Goal: Transaction & Acquisition: Purchase product/service

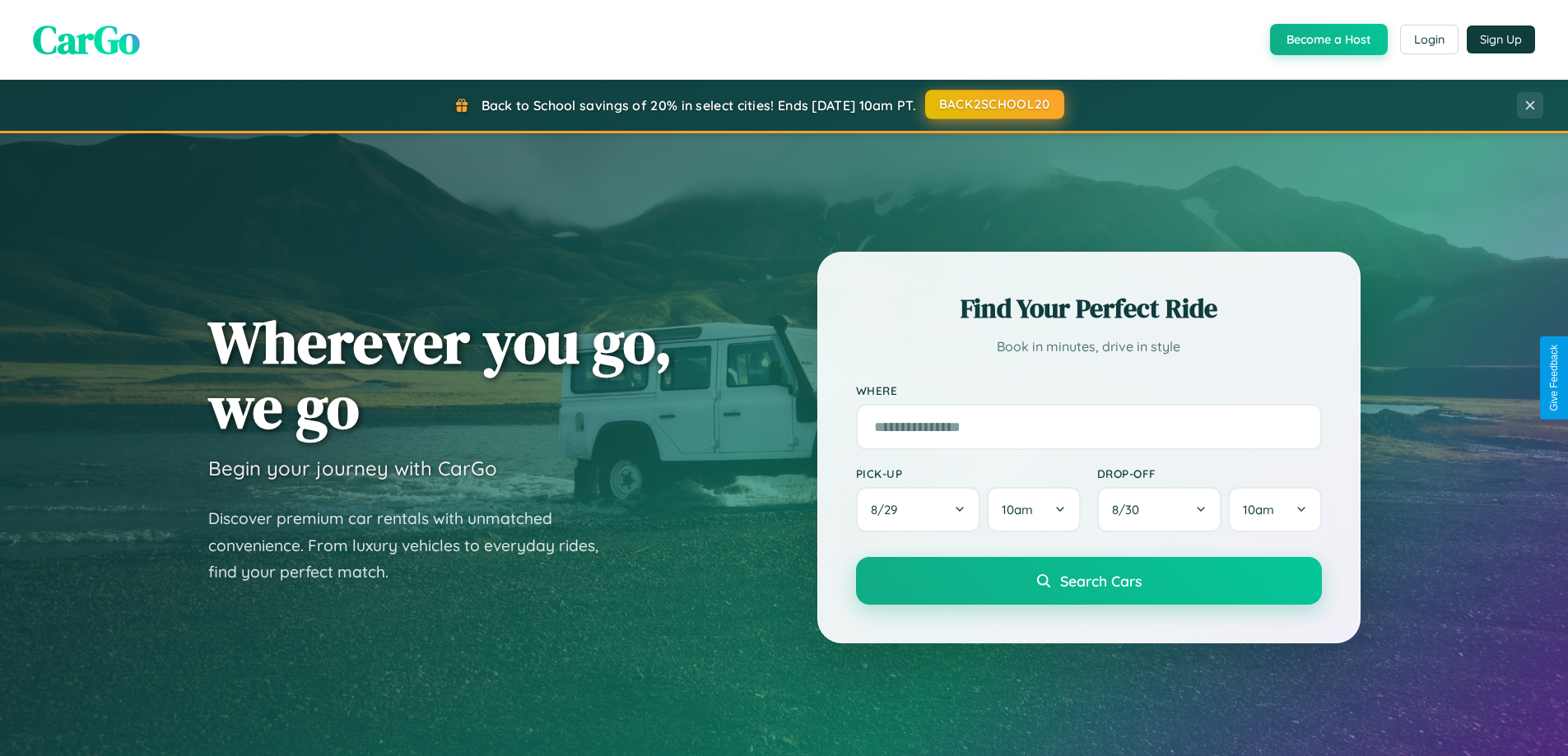
click at [993, 106] on button "BACK2SCHOOL20" at bounding box center [994, 105] width 139 height 30
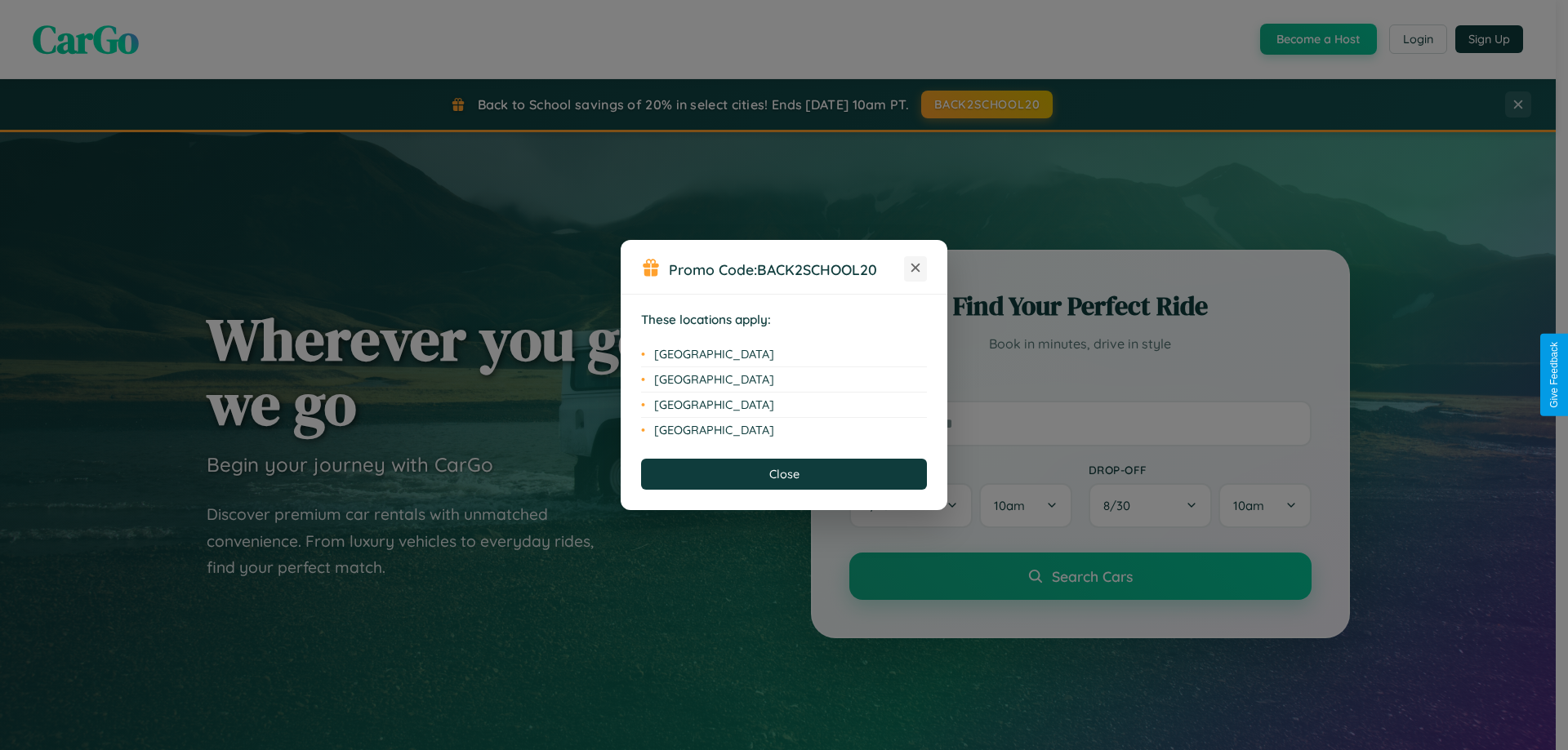
click at [915, 269] on icon at bounding box center [915, 268] width 9 height 9
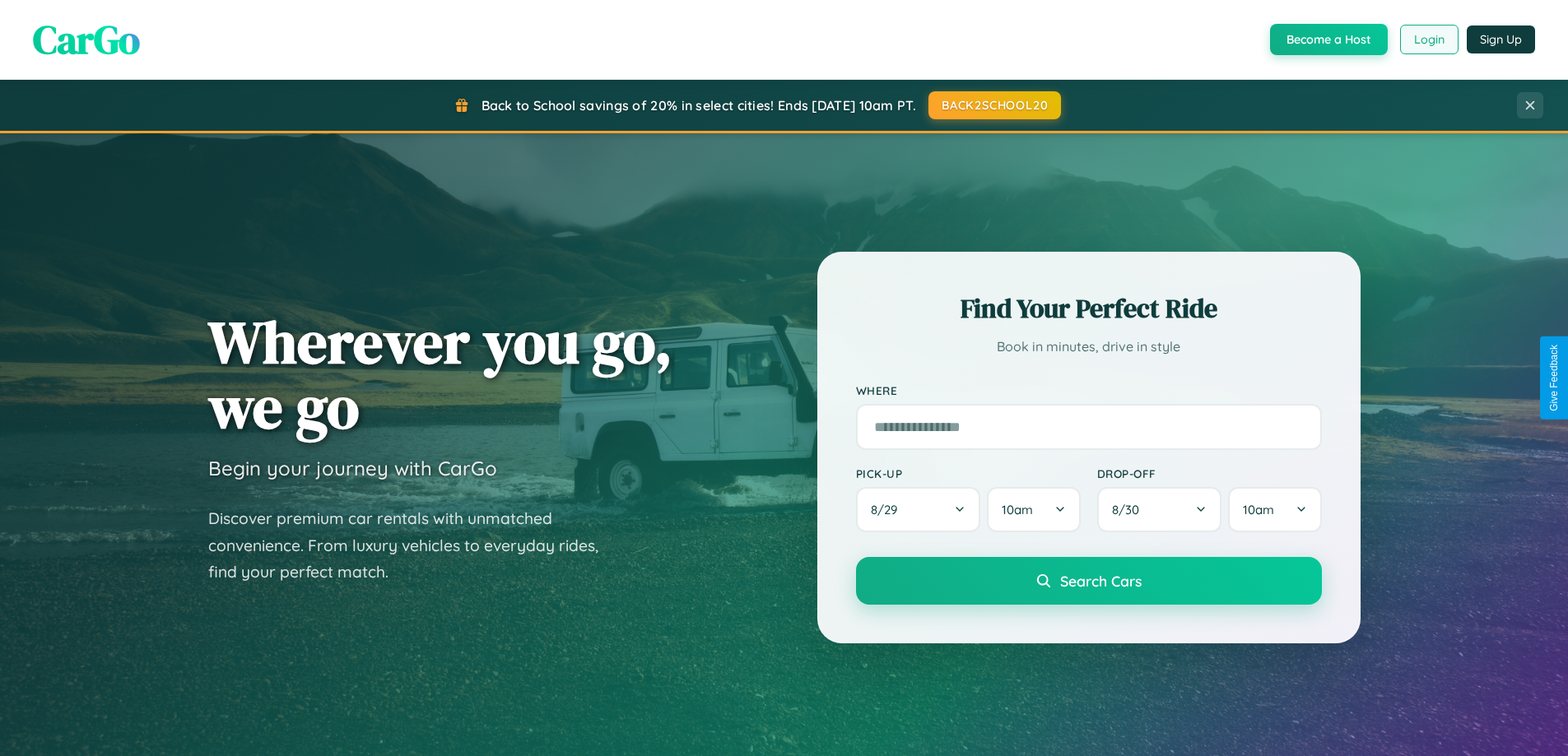
click at [1428, 40] on button "Login" at bounding box center [1429, 40] width 59 height 30
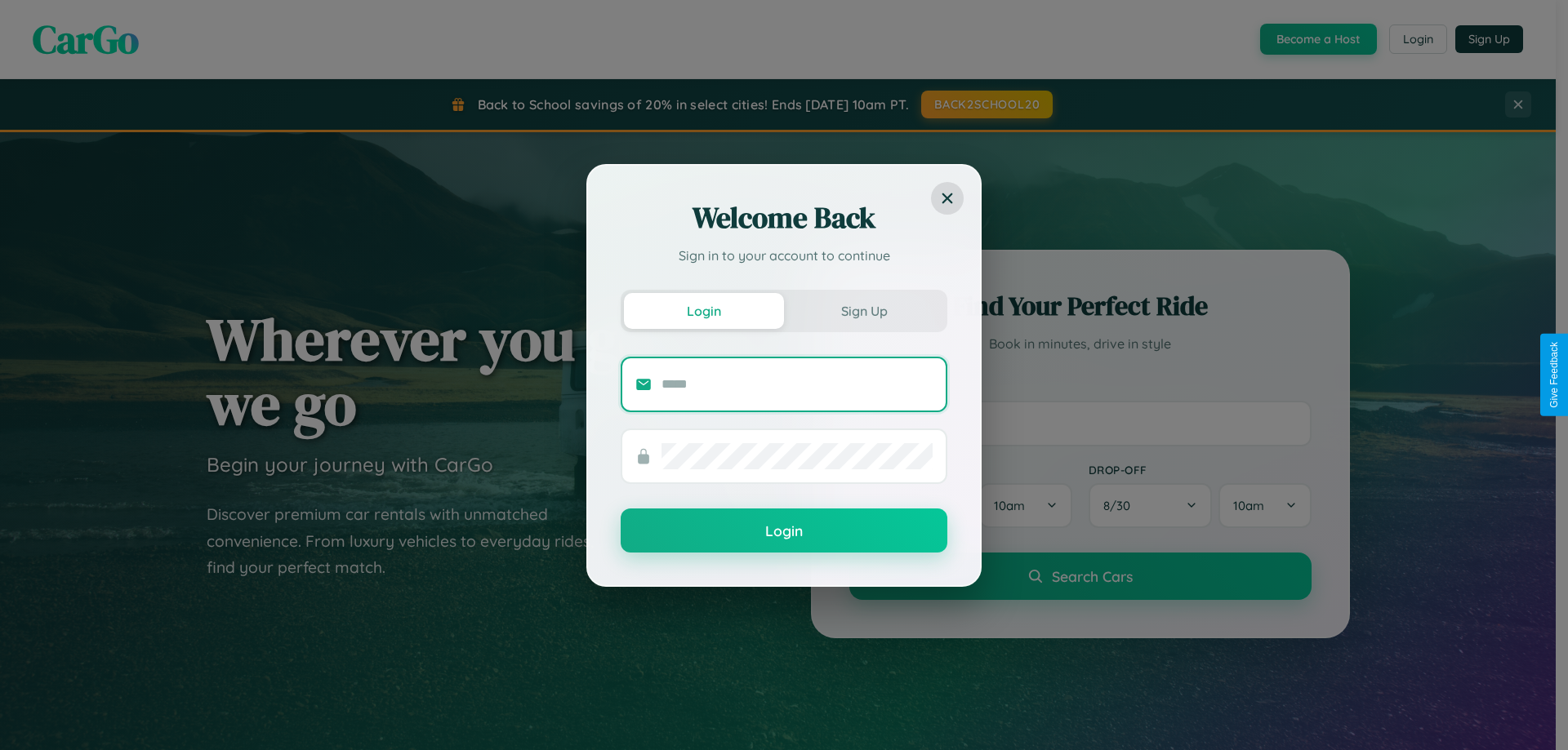
click at [797, 383] on input "text" at bounding box center [797, 384] width 271 height 26
type input "**********"
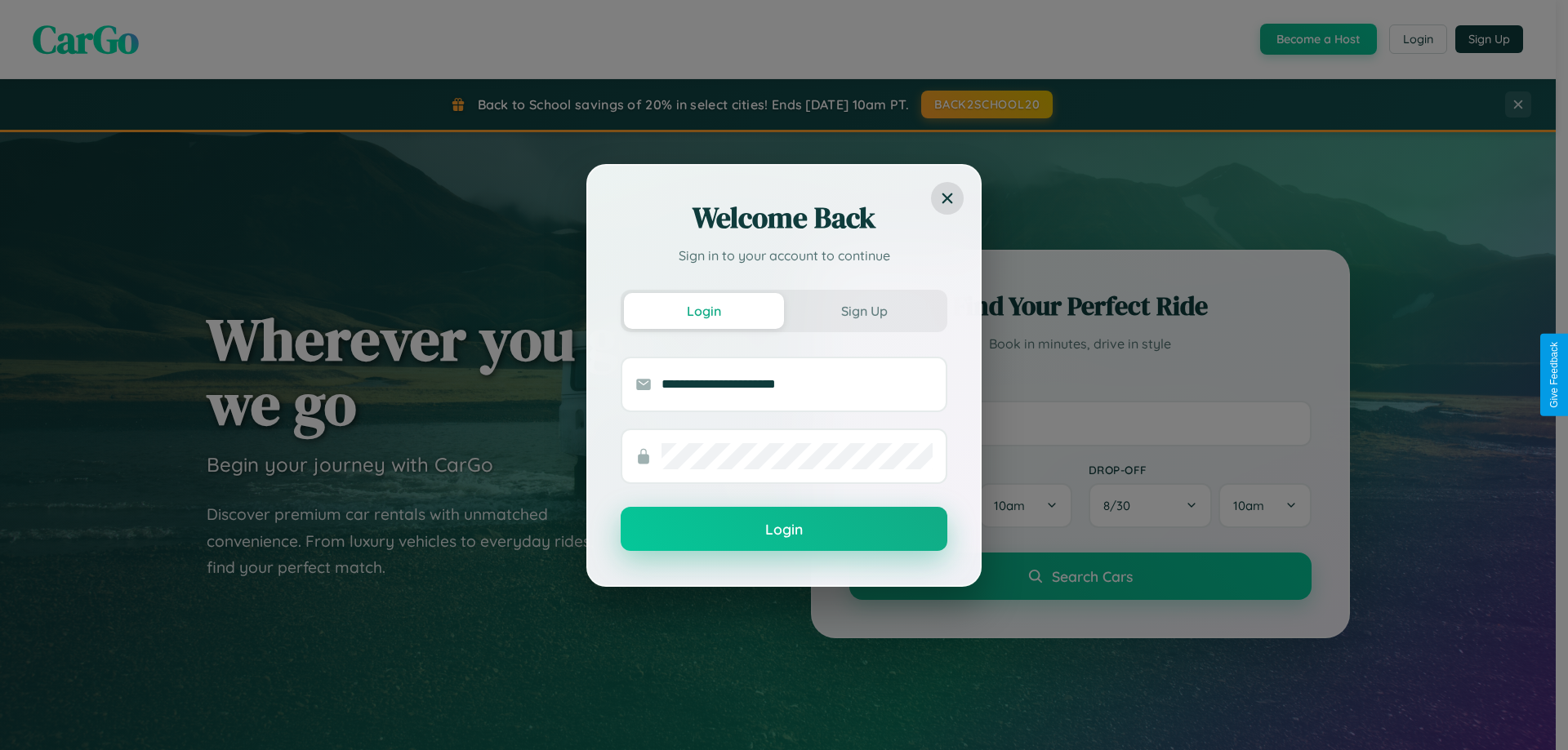
click at [784, 530] on button "Login" at bounding box center [784, 529] width 326 height 44
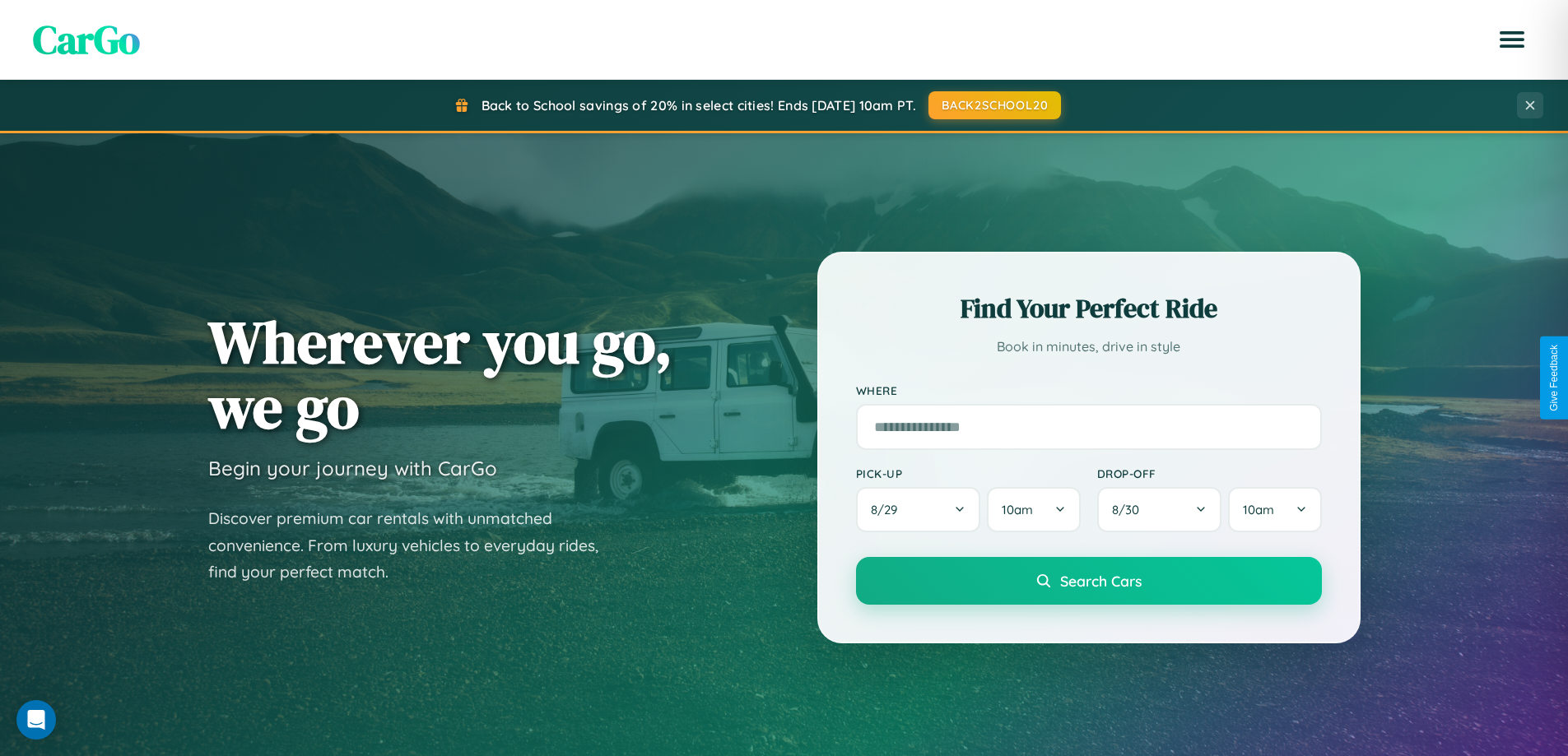
scroll to position [1133, 0]
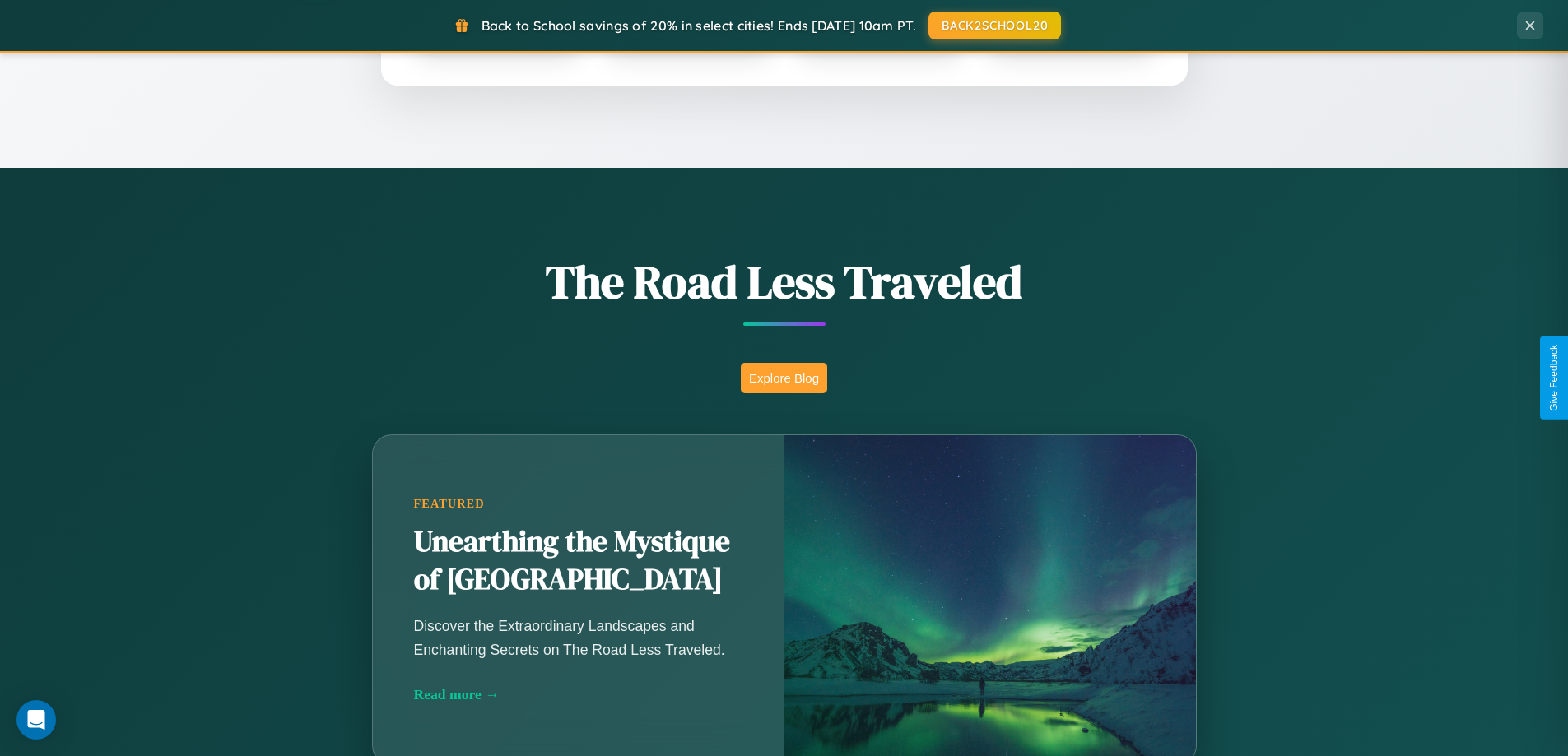
click at [783, 378] on button "Explore Blog" at bounding box center [783, 378] width 87 height 31
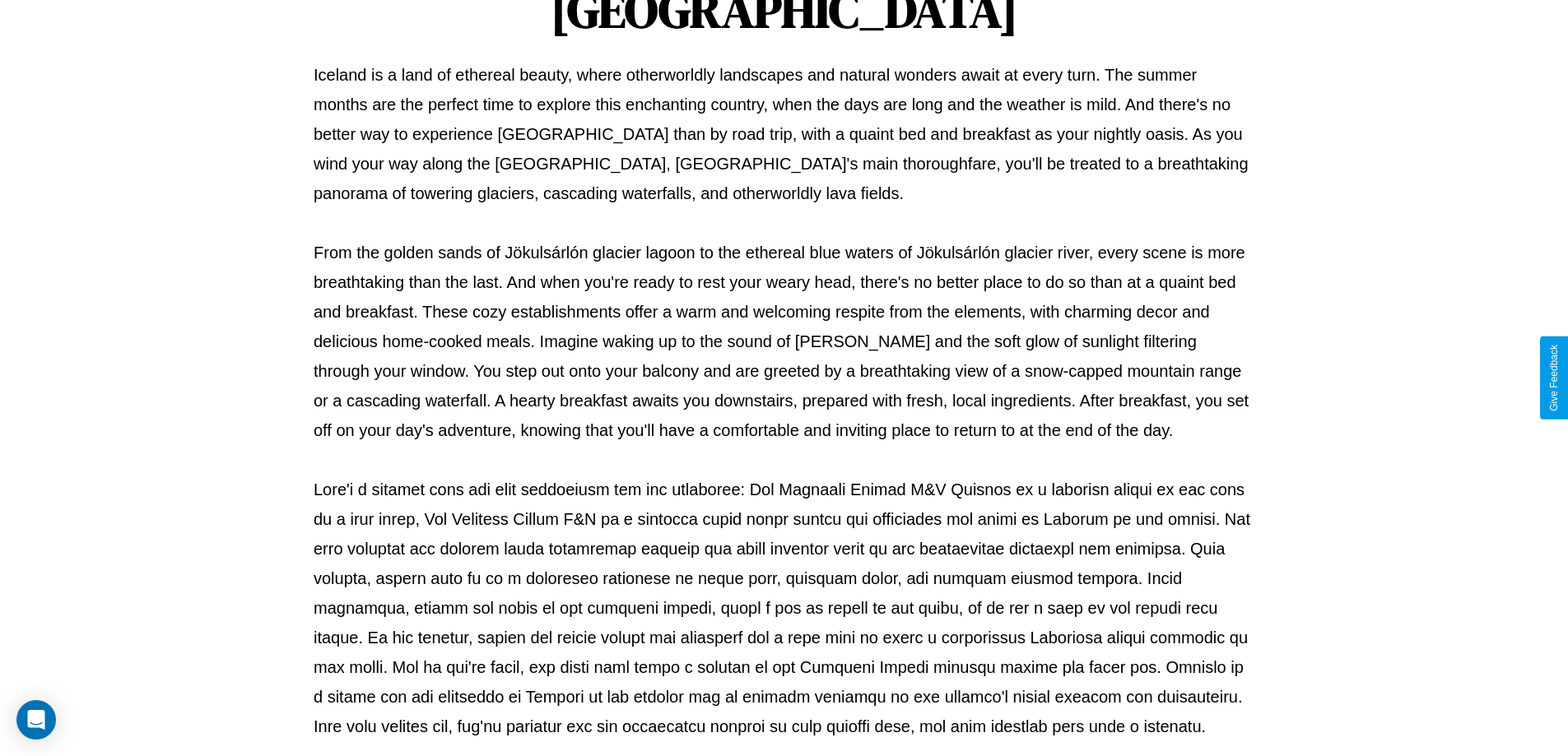
scroll to position [532, 0]
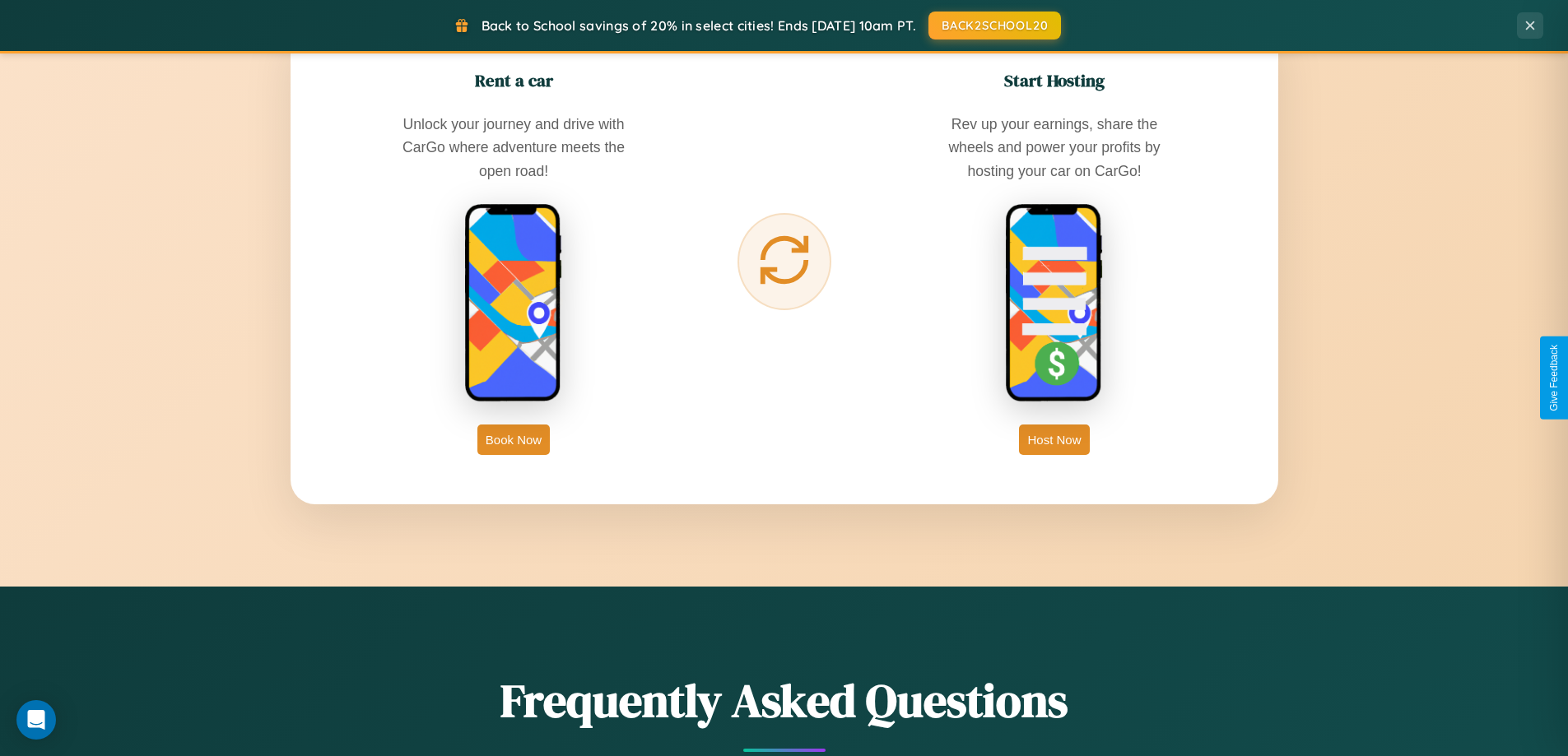
scroll to position [2644, 0]
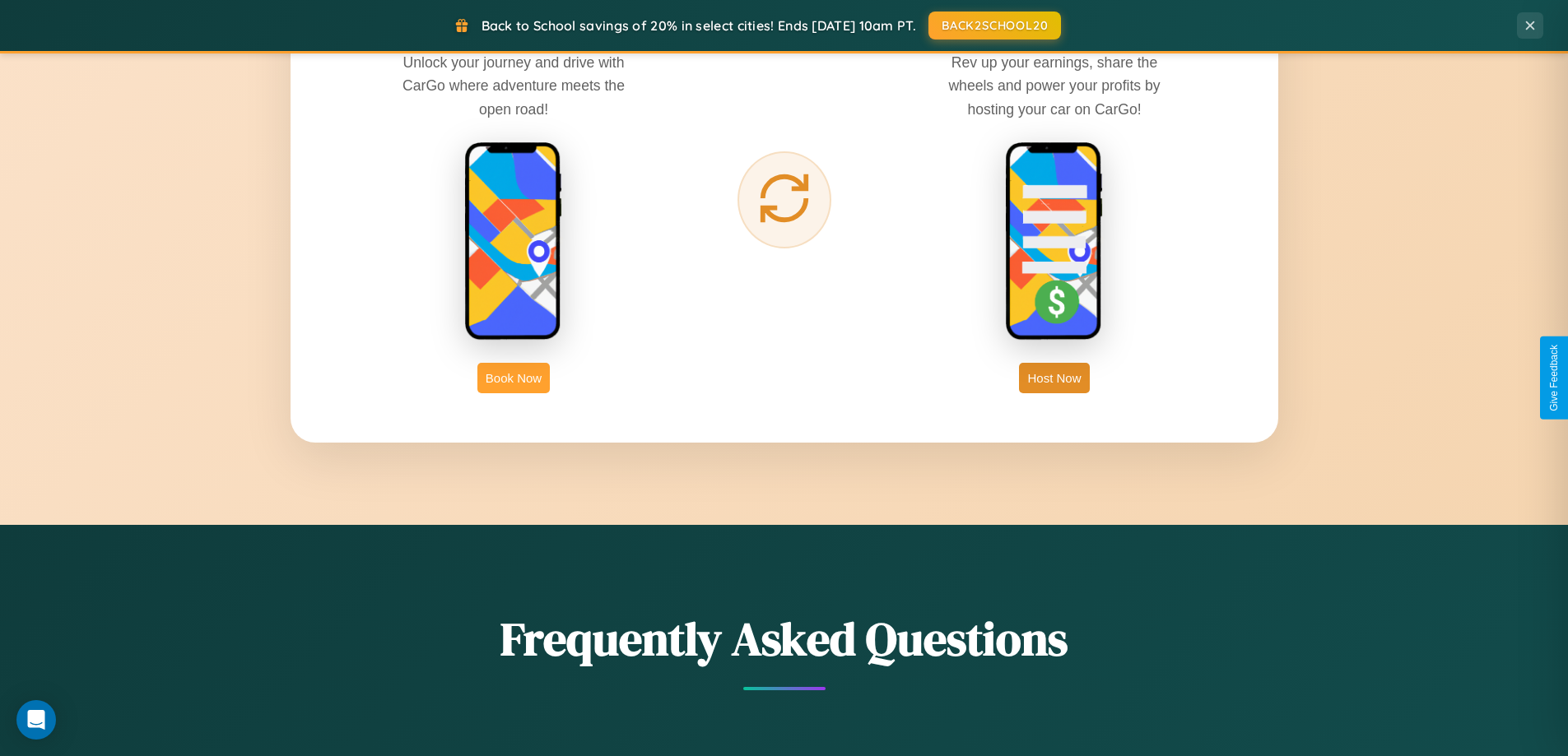
click at [513, 378] on button "Book Now" at bounding box center [513, 378] width 73 height 31
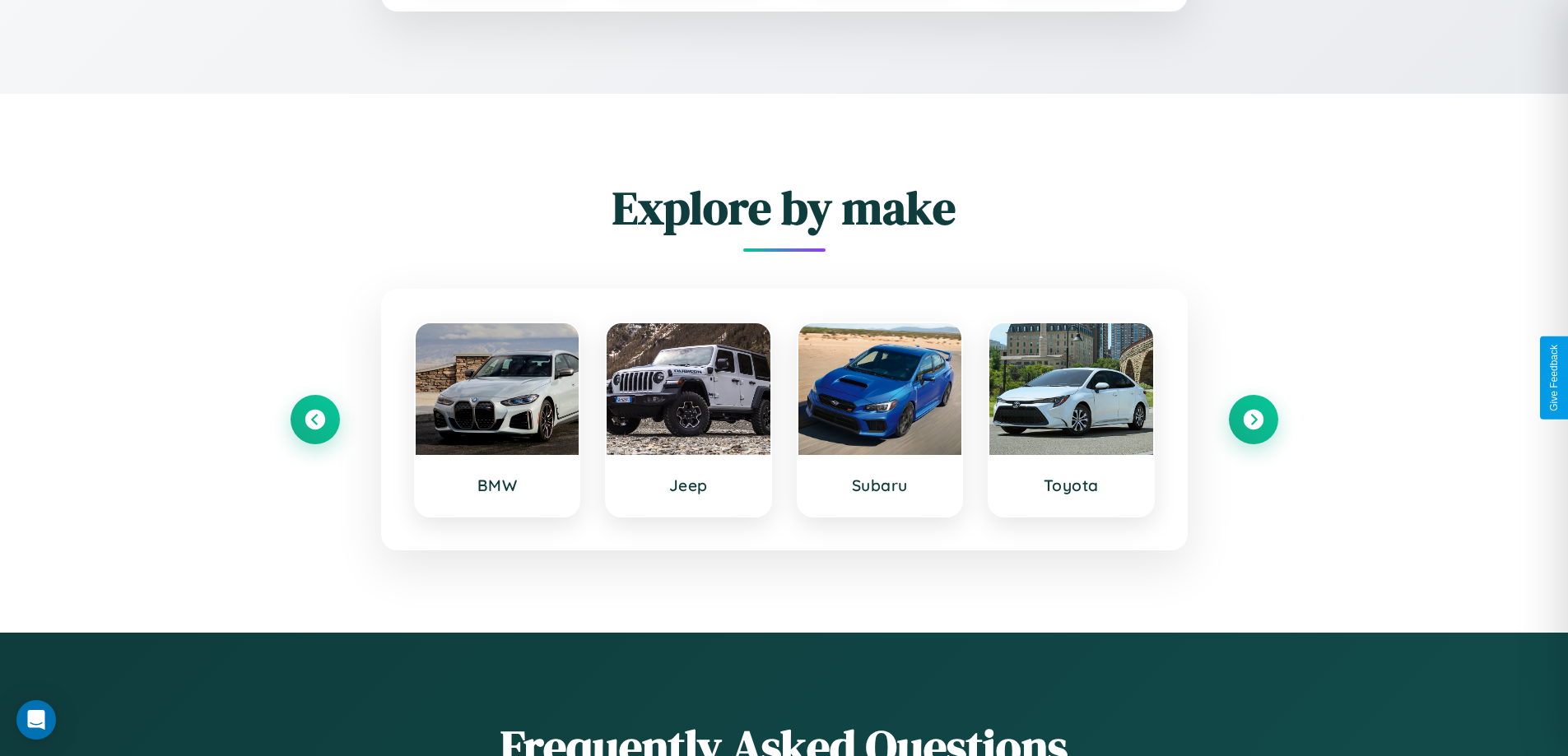
scroll to position [2893, 0]
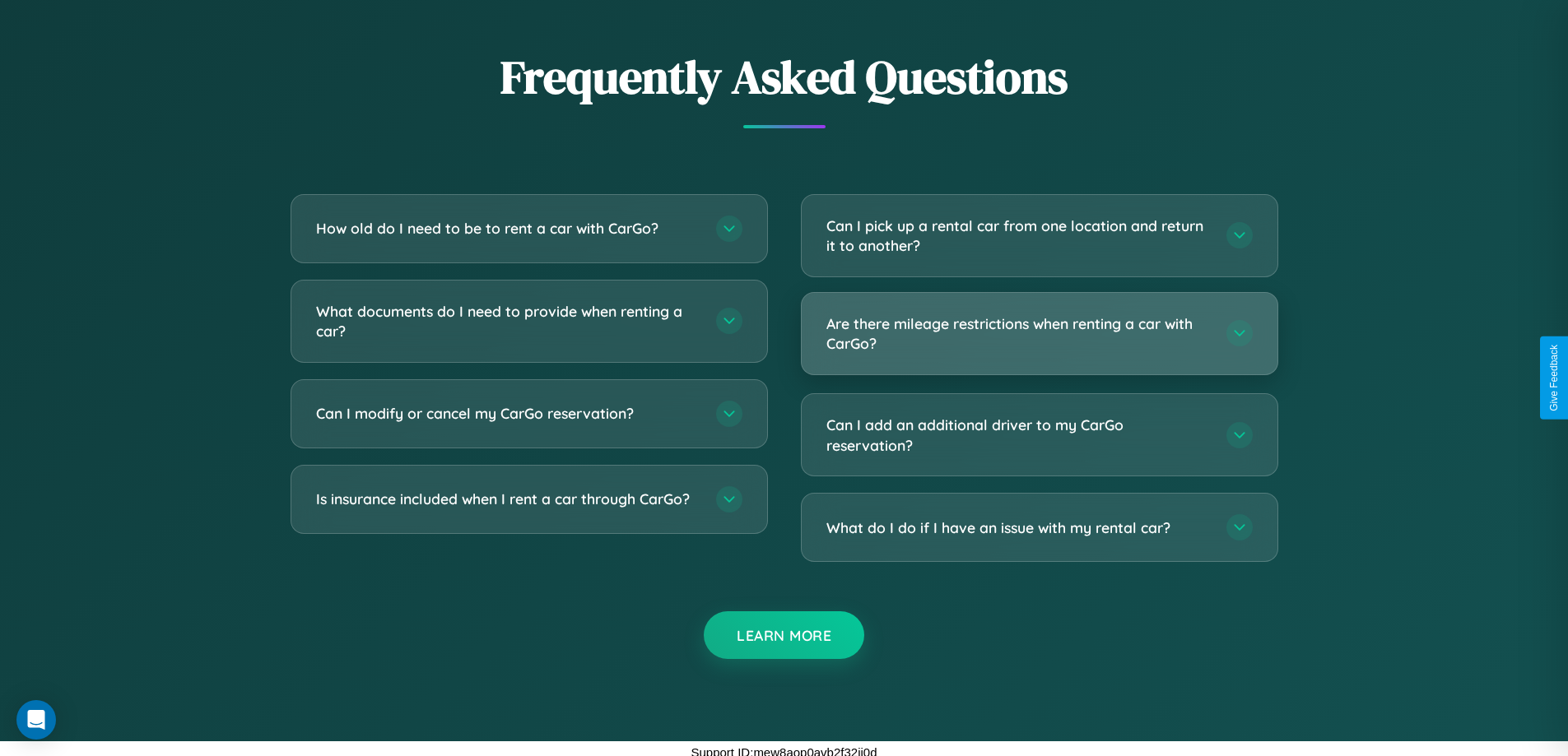
click at [1038, 334] on h3 "Are there mileage restrictions when renting a car with CarGo?" at bounding box center [1017, 334] width 384 height 40
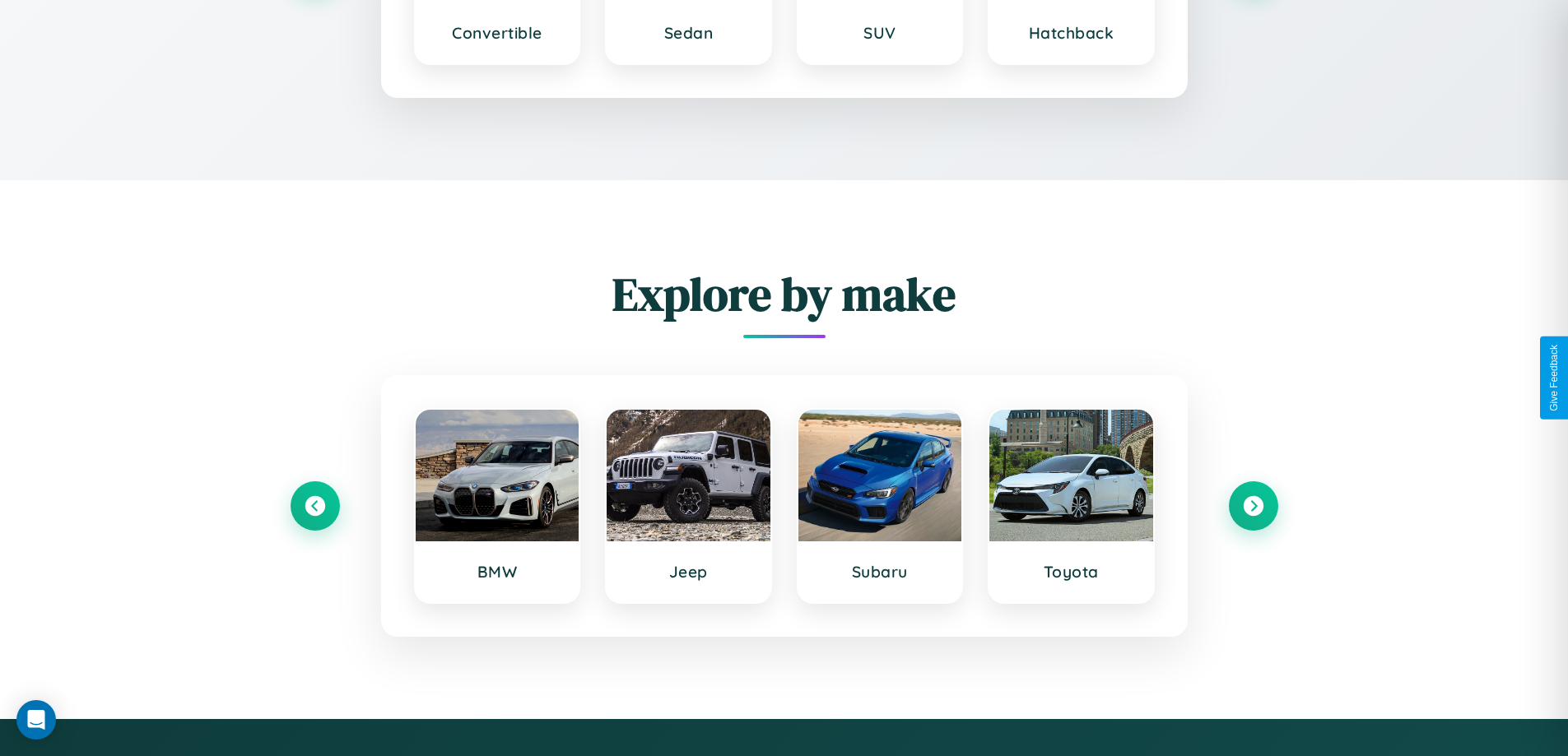
scroll to position [2830, 0]
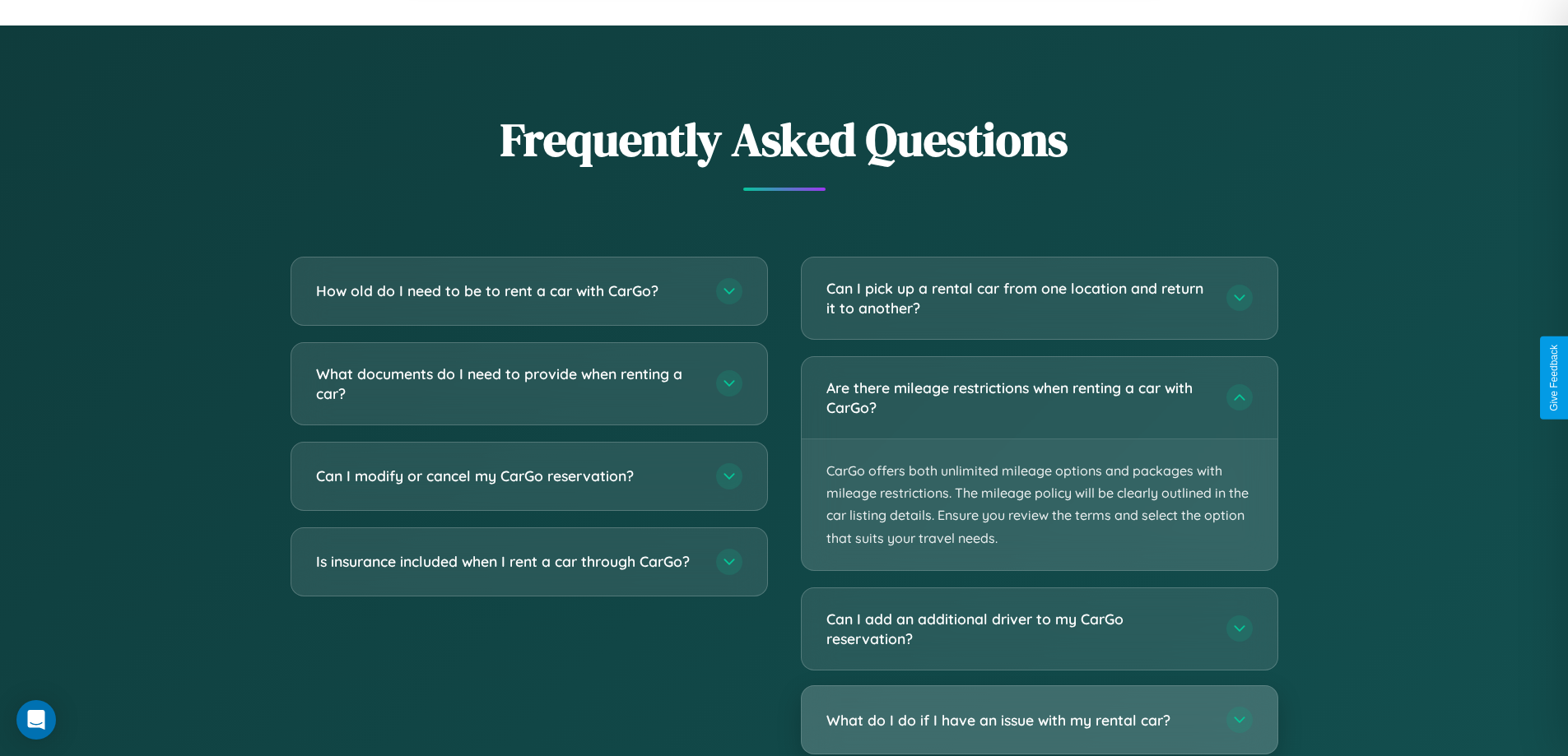
click at [1038, 720] on h3 "What do I do if I have an issue with my rental car?" at bounding box center [1017, 720] width 384 height 21
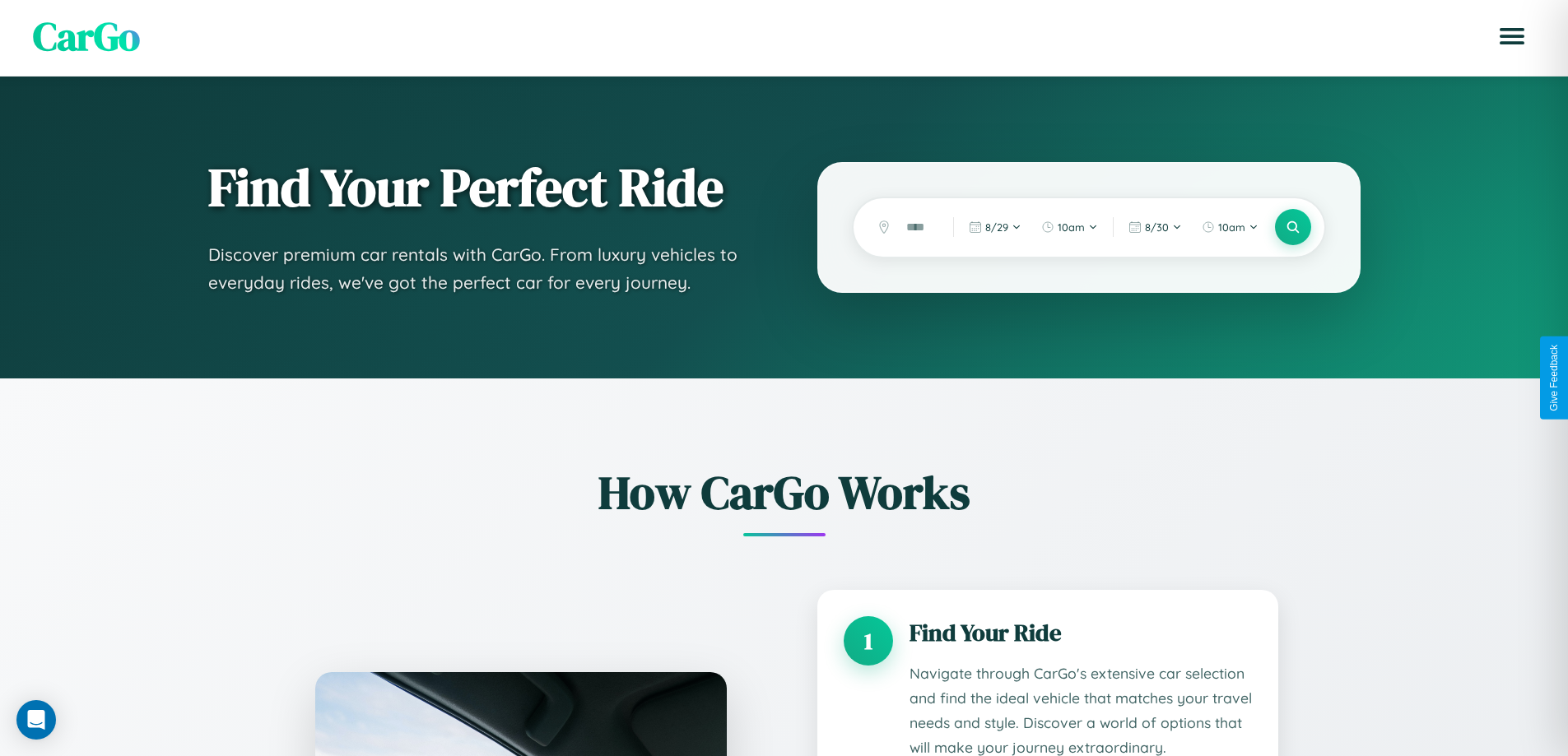
scroll to position [0, 0]
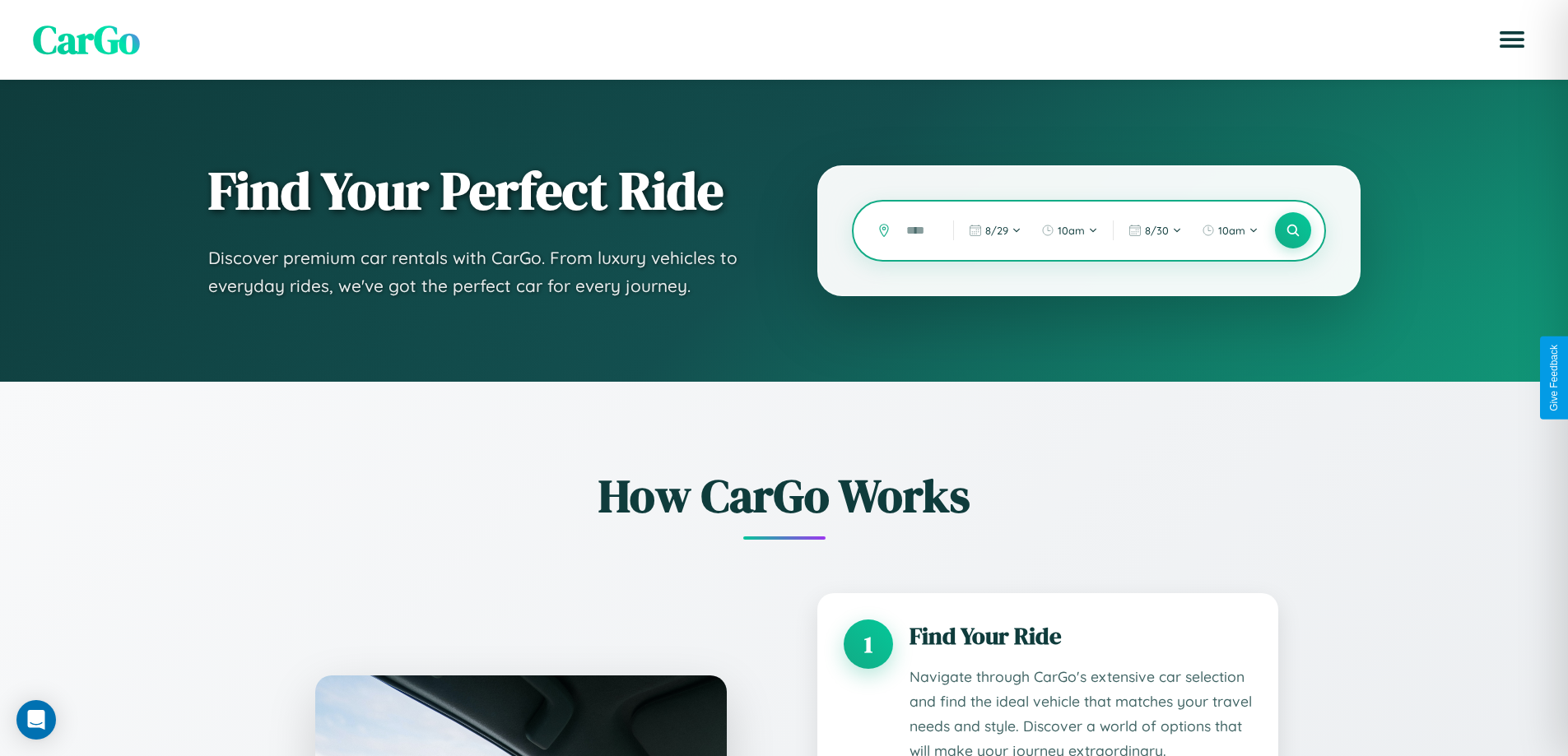
click at [917, 230] on input "text" at bounding box center [916, 230] width 39 height 29
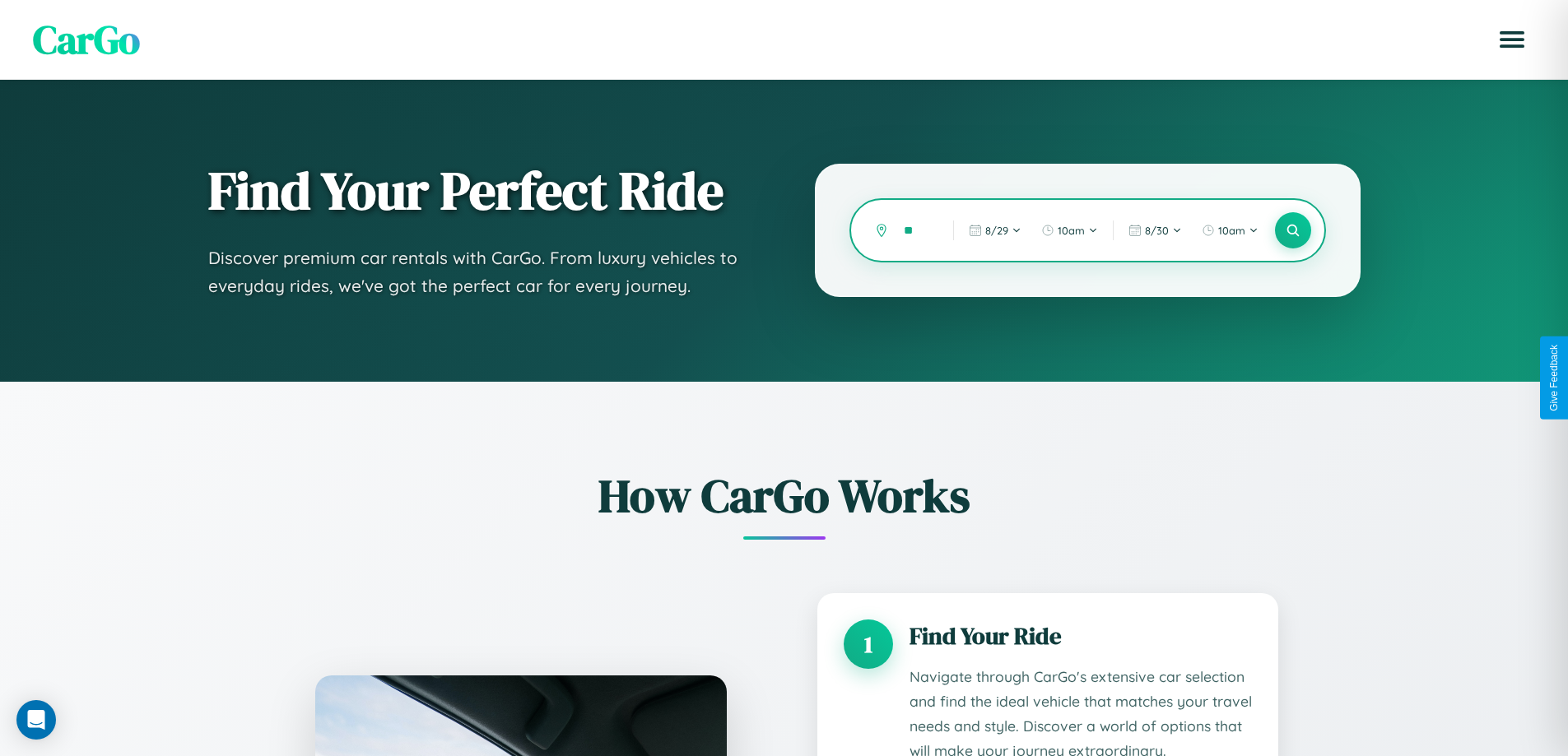
type input "*"
type input "**********"
click at [1292, 230] on icon at bounding box center [1292, 231] width 16 height 16
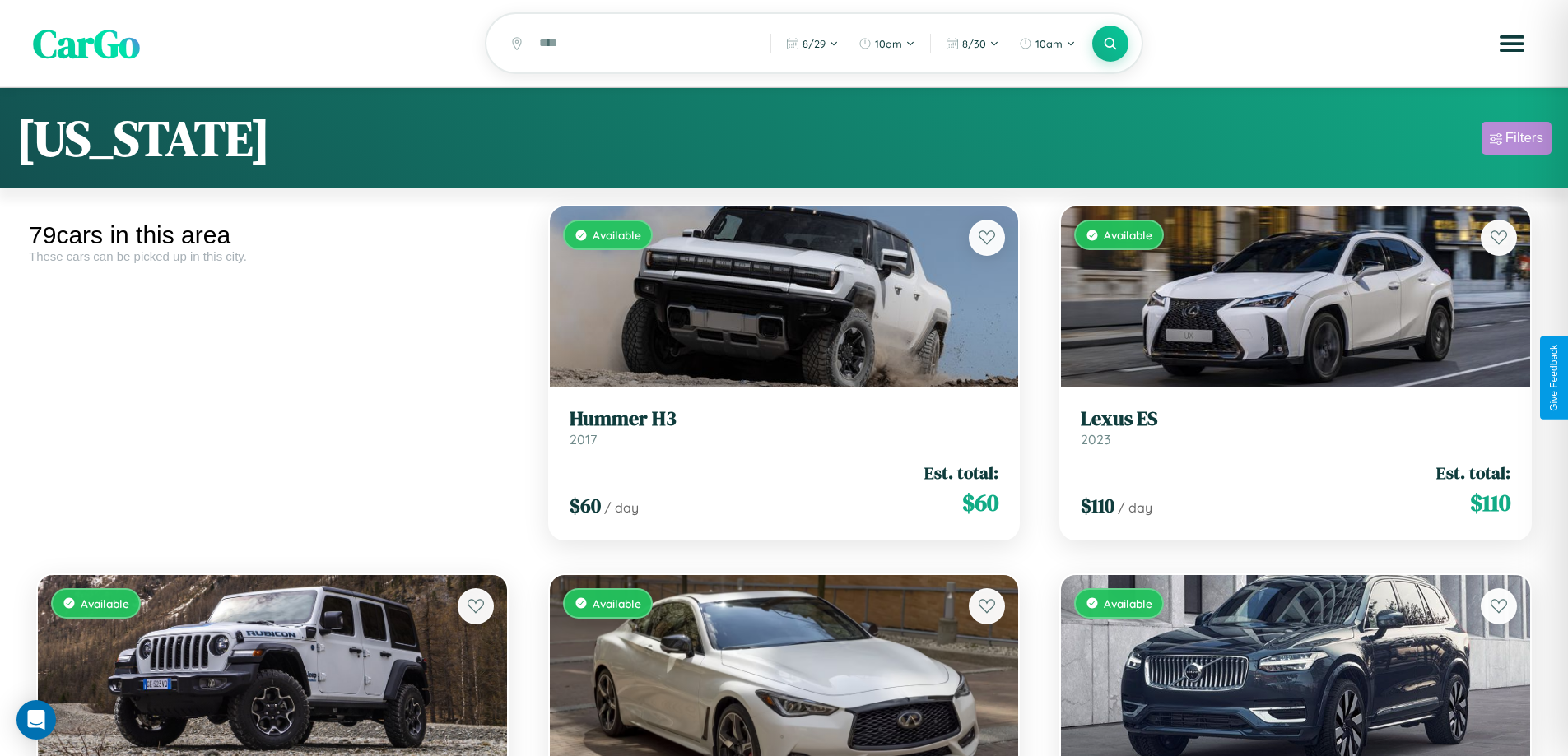
click at [1516, 140] on div "Filters" at bounding box center [1524, 138] width 38 height 17
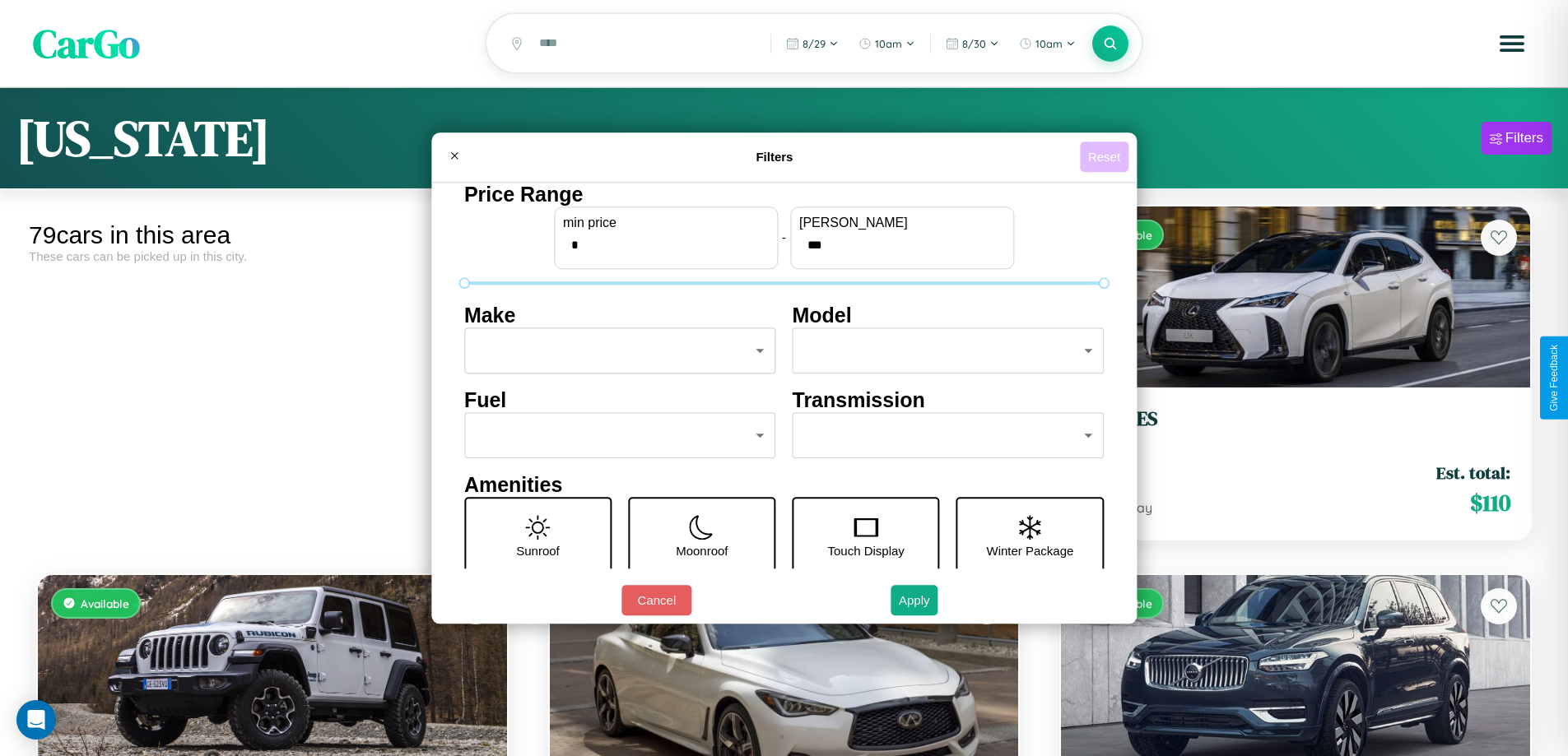
click at [1106, 156] on button "Reset" at bounding box center [1104, 156] width 49 height 31
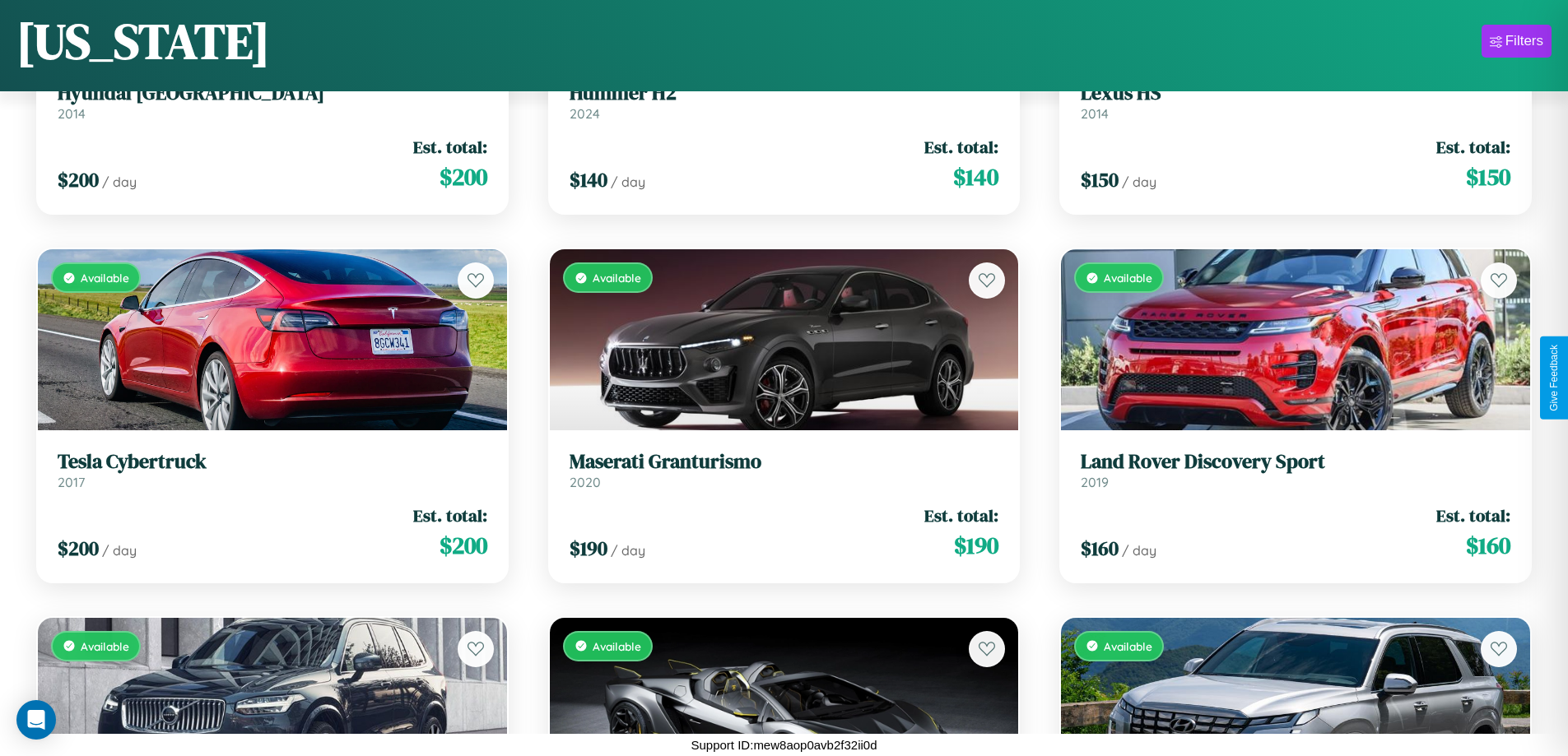
scroll to position [9074, 0]
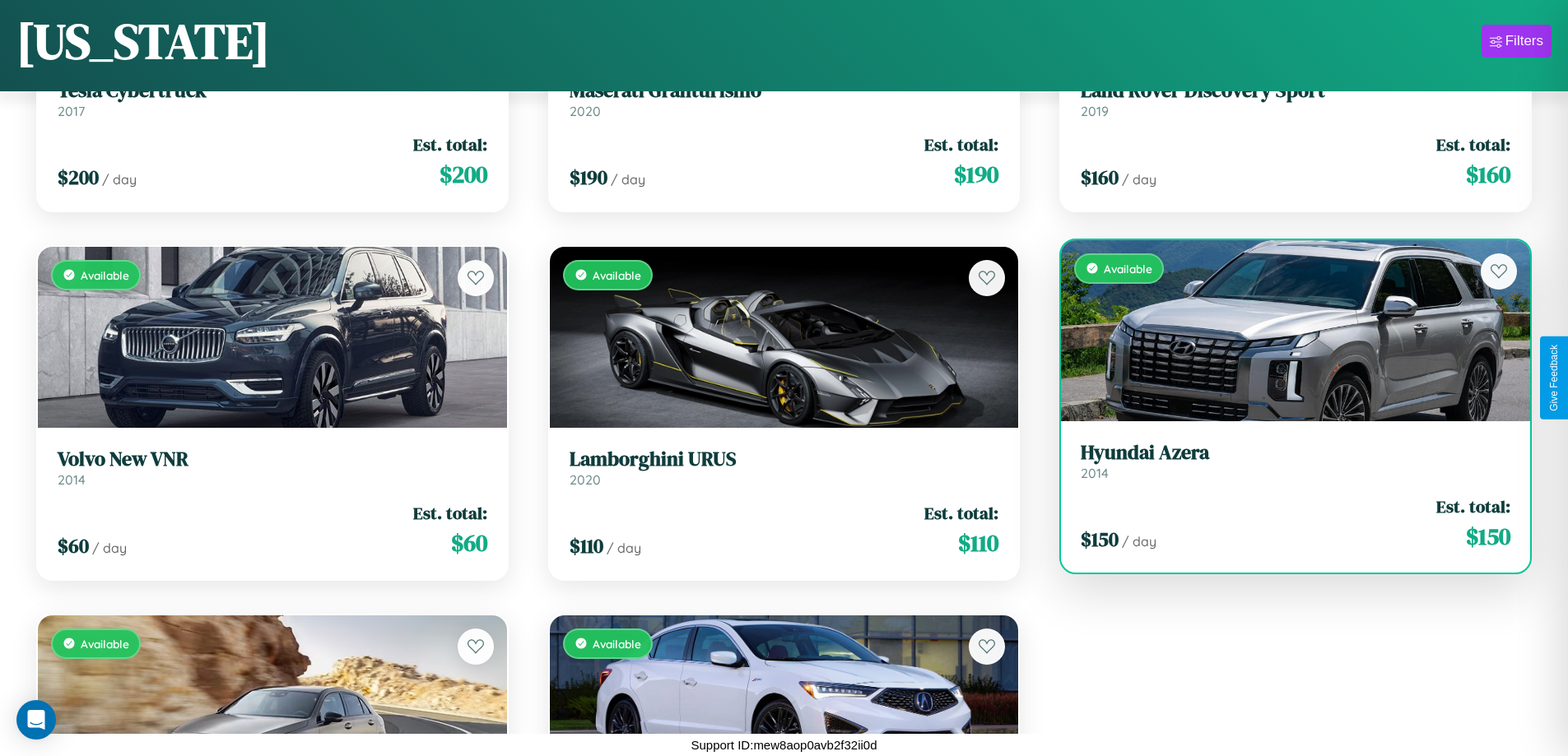
click at [1284, 465] on link "Hyundai Azera 2014" at bounding box center [1295, 461] width 429 height 40
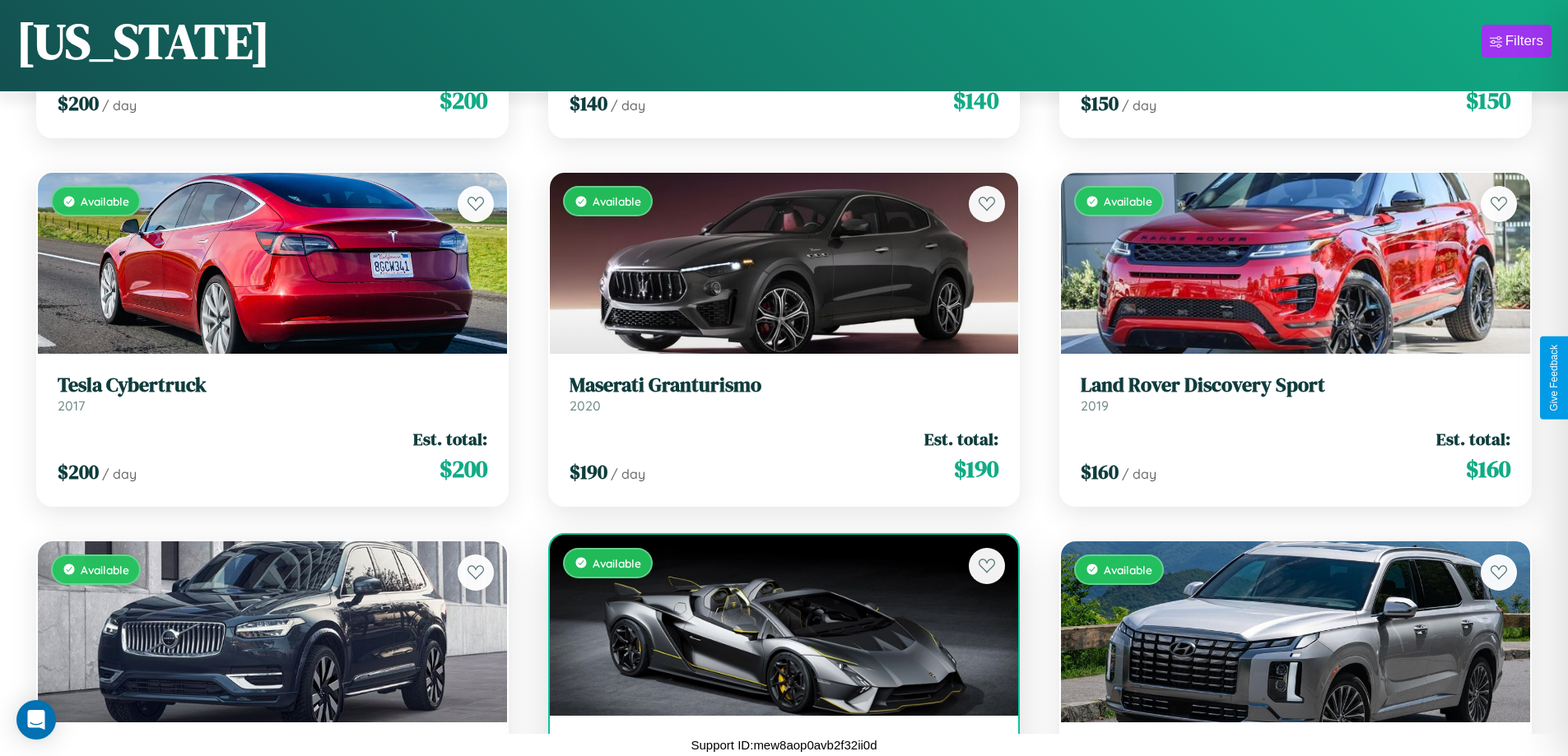
scroll to position [7600, 0]
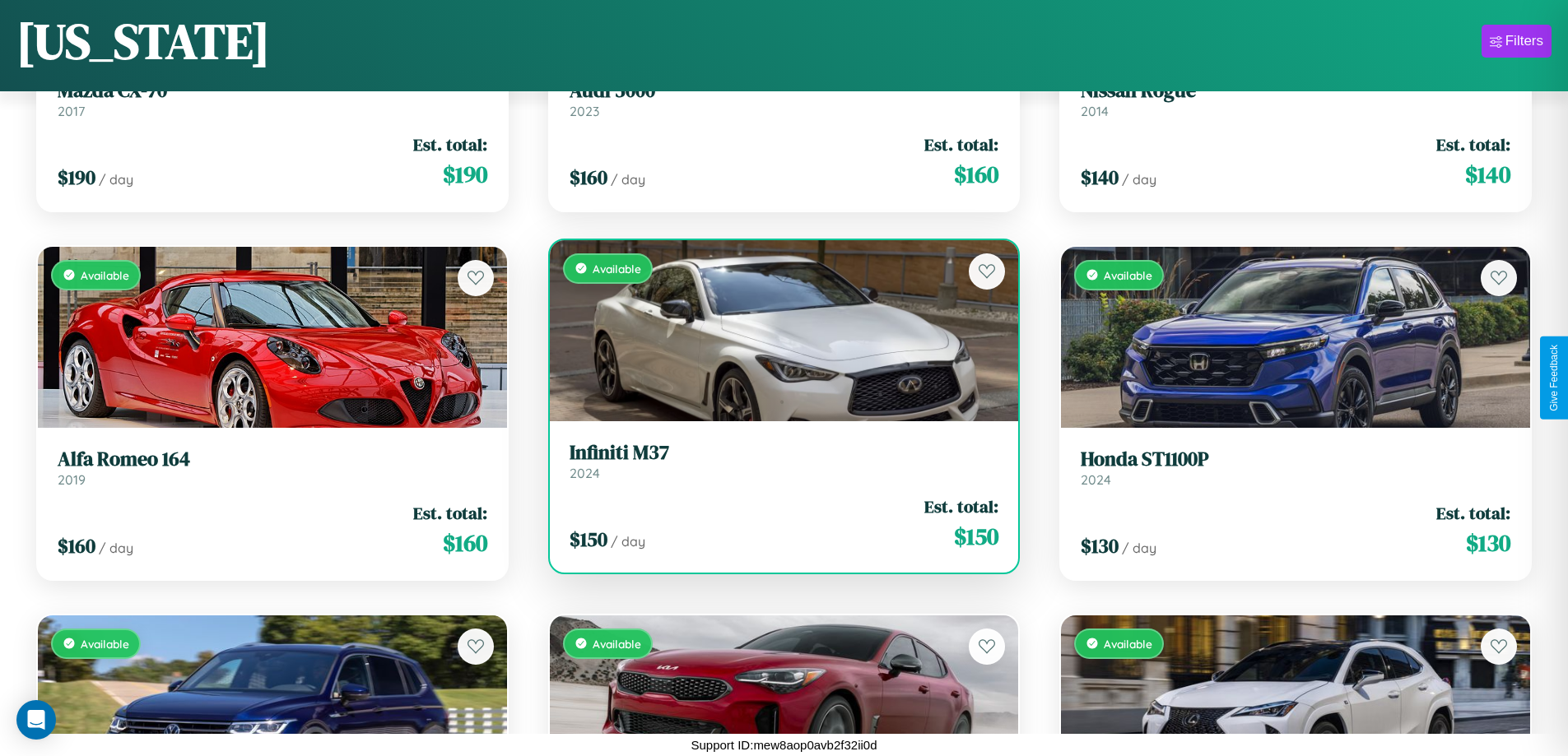
click at [777, 461] on h3 "Infiniti M37" at bounding box center [784, 453] width 429 height 24
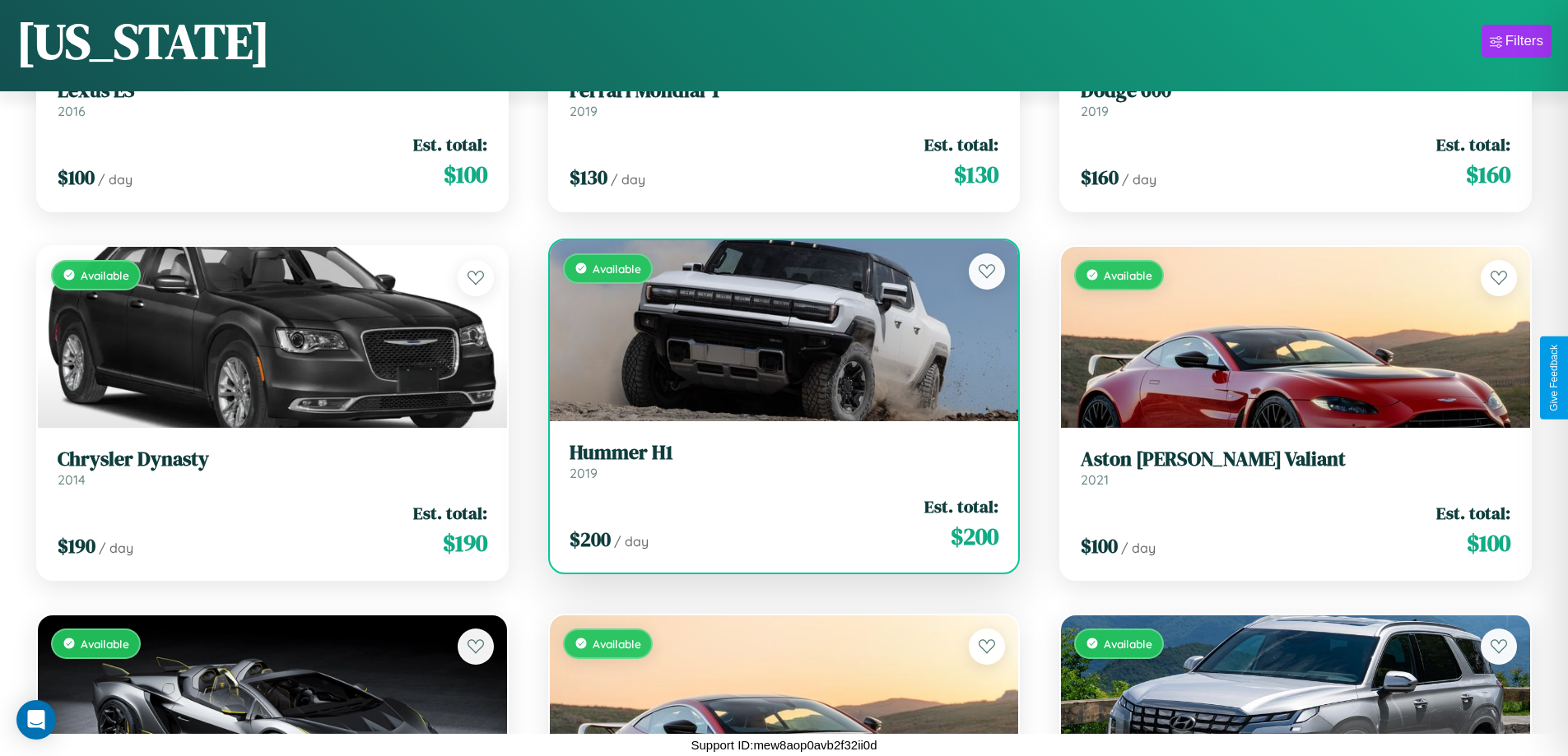
click at [777, 461] on h3 "Hummer H1" at bounding box center [784, 453] width 429 height 24
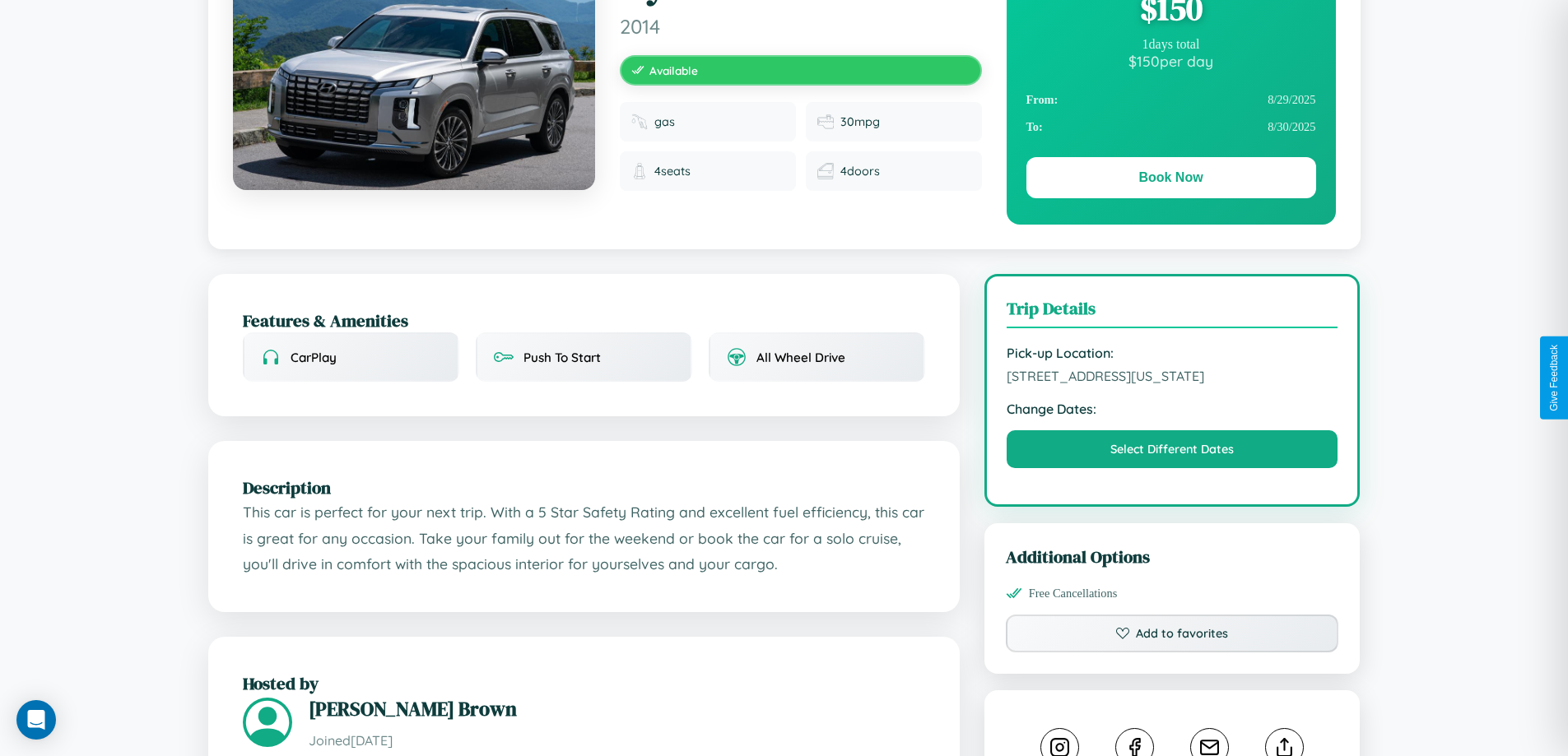
scroll to position [427, 0]
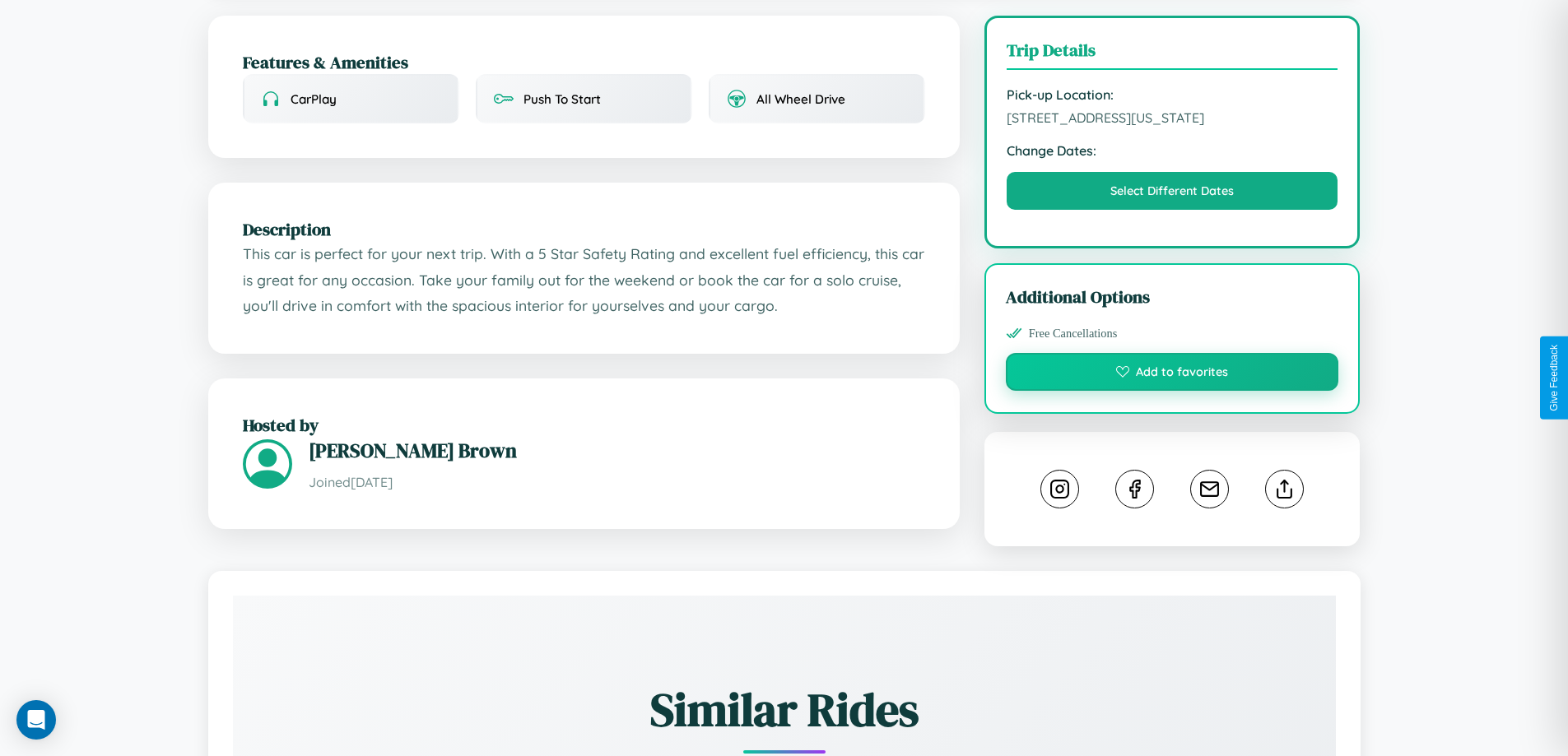
click at [1172, 375] on button "Add to favorites" at bounding box center [1172, 372] width 334 height 38
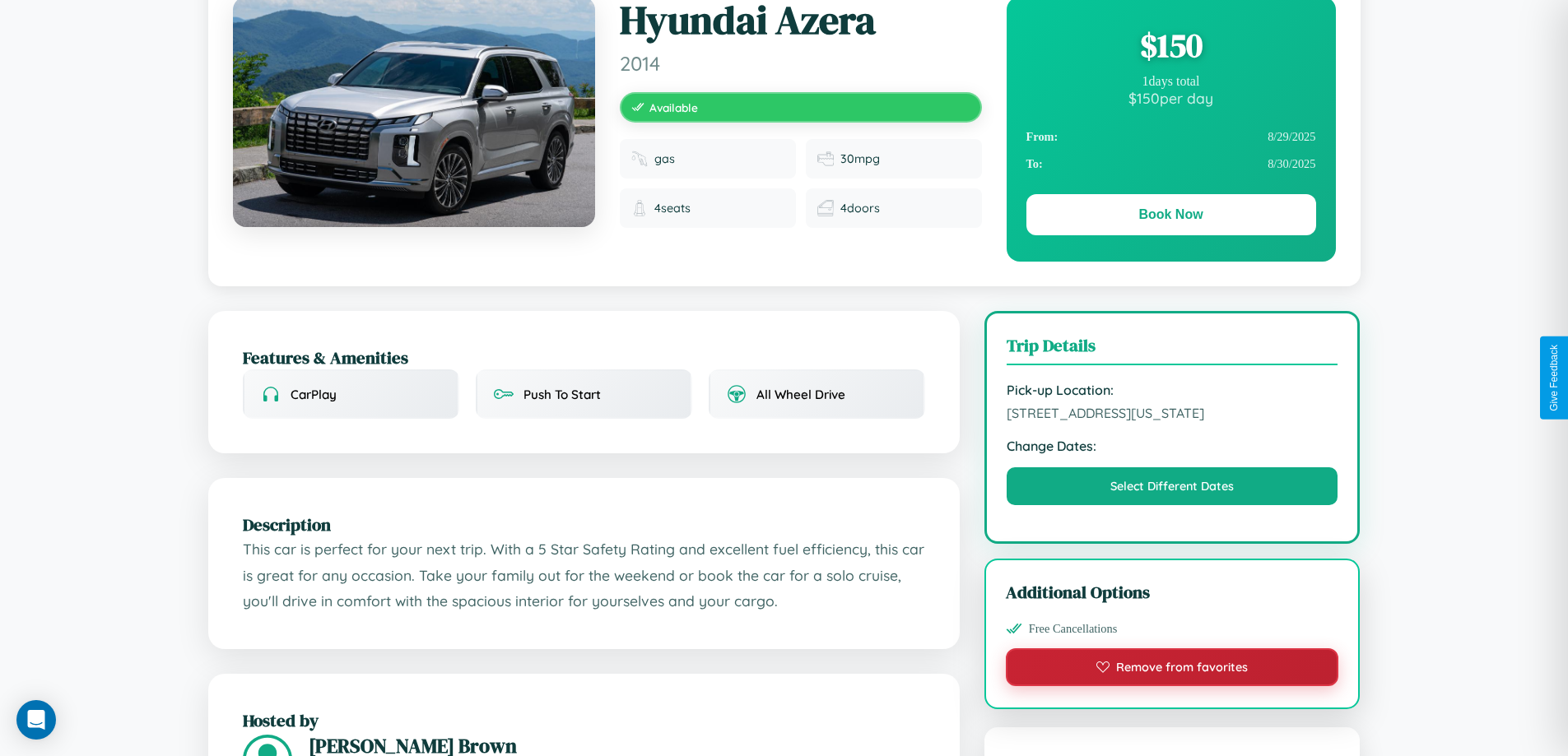
scroll to position [0, 0]
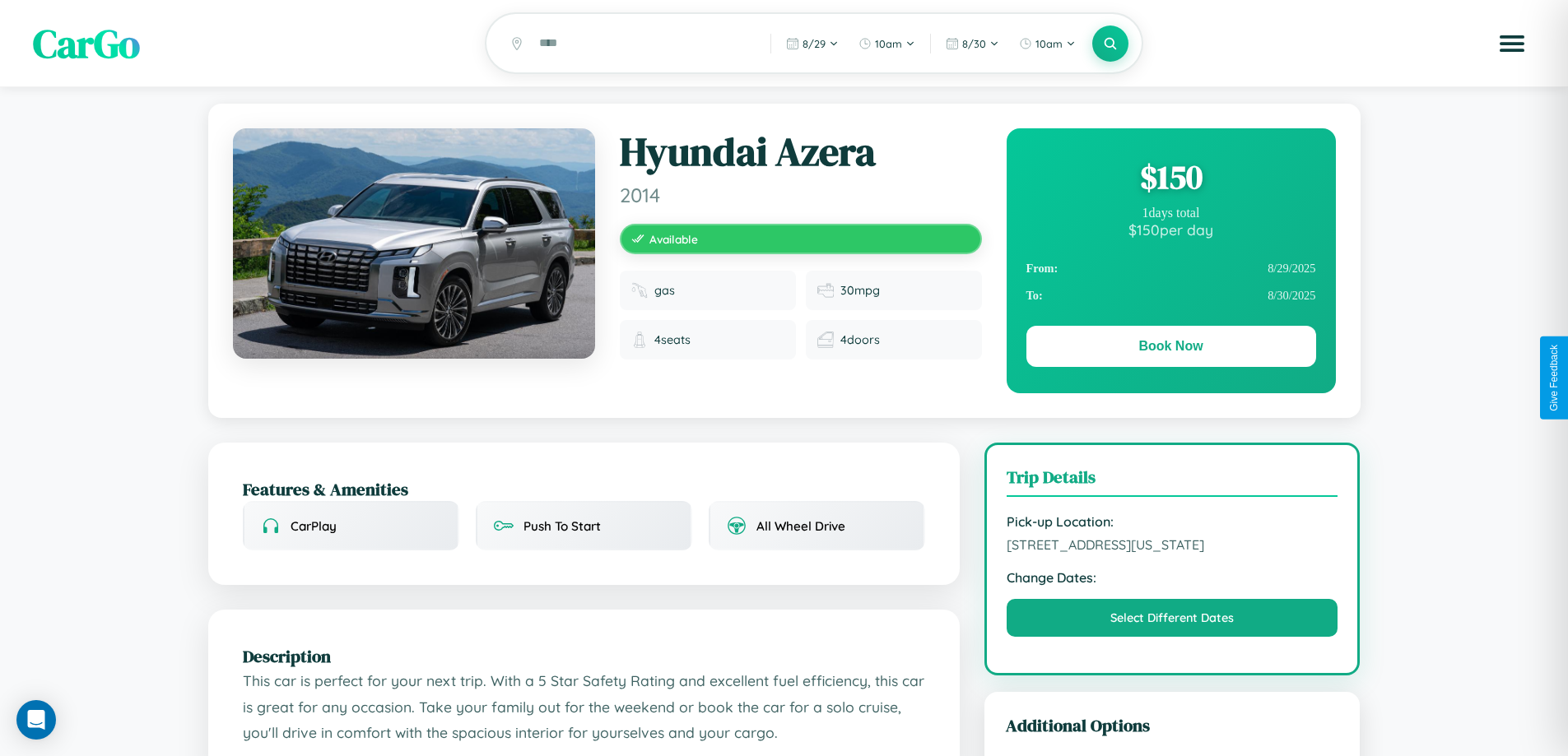
click at [1171, 179] on div "$ 150" at bounding box center [1171, 176] width 290 height 45
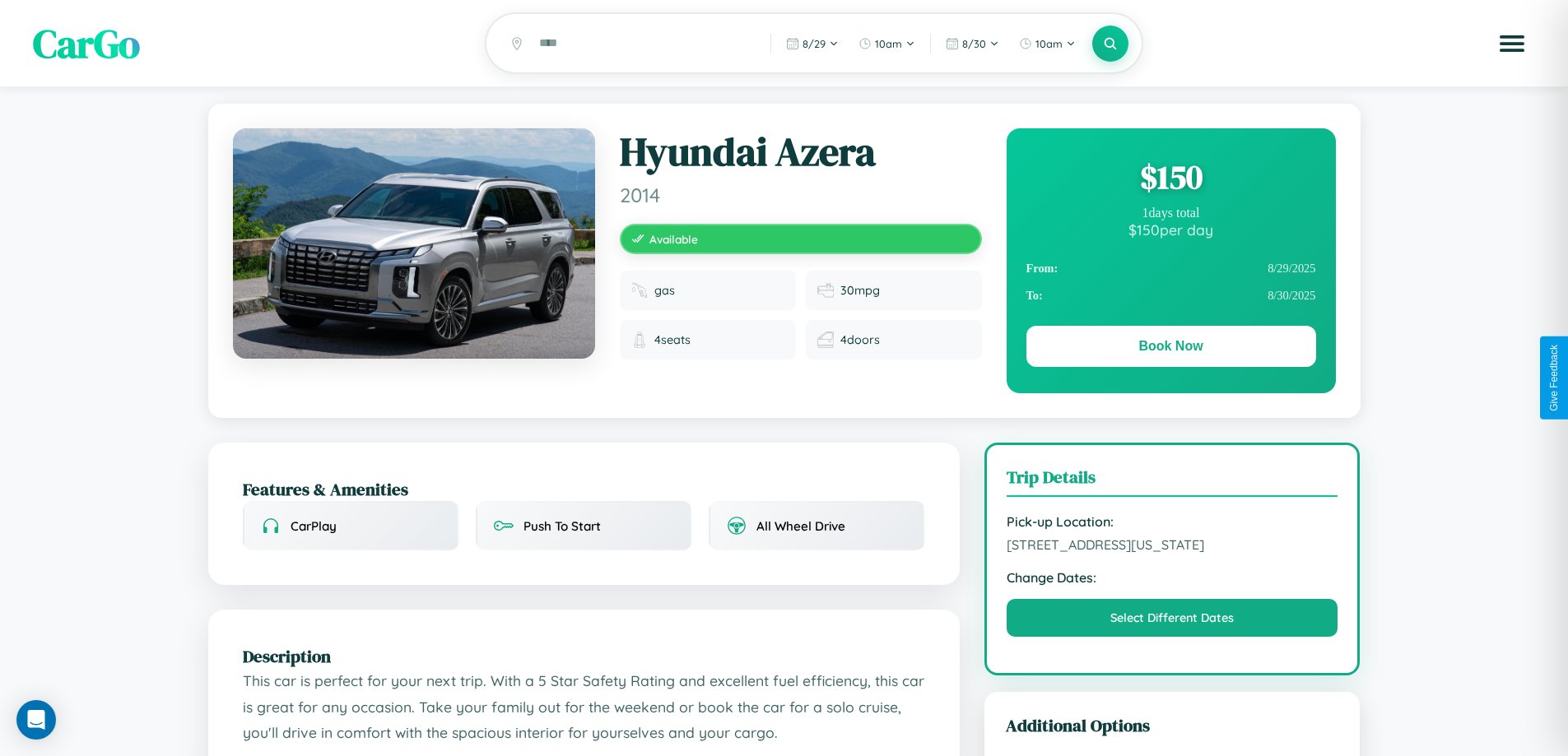
click at [1171, 179] on div "$ 150" at bounding box center [1171, 176] width 290 height 45
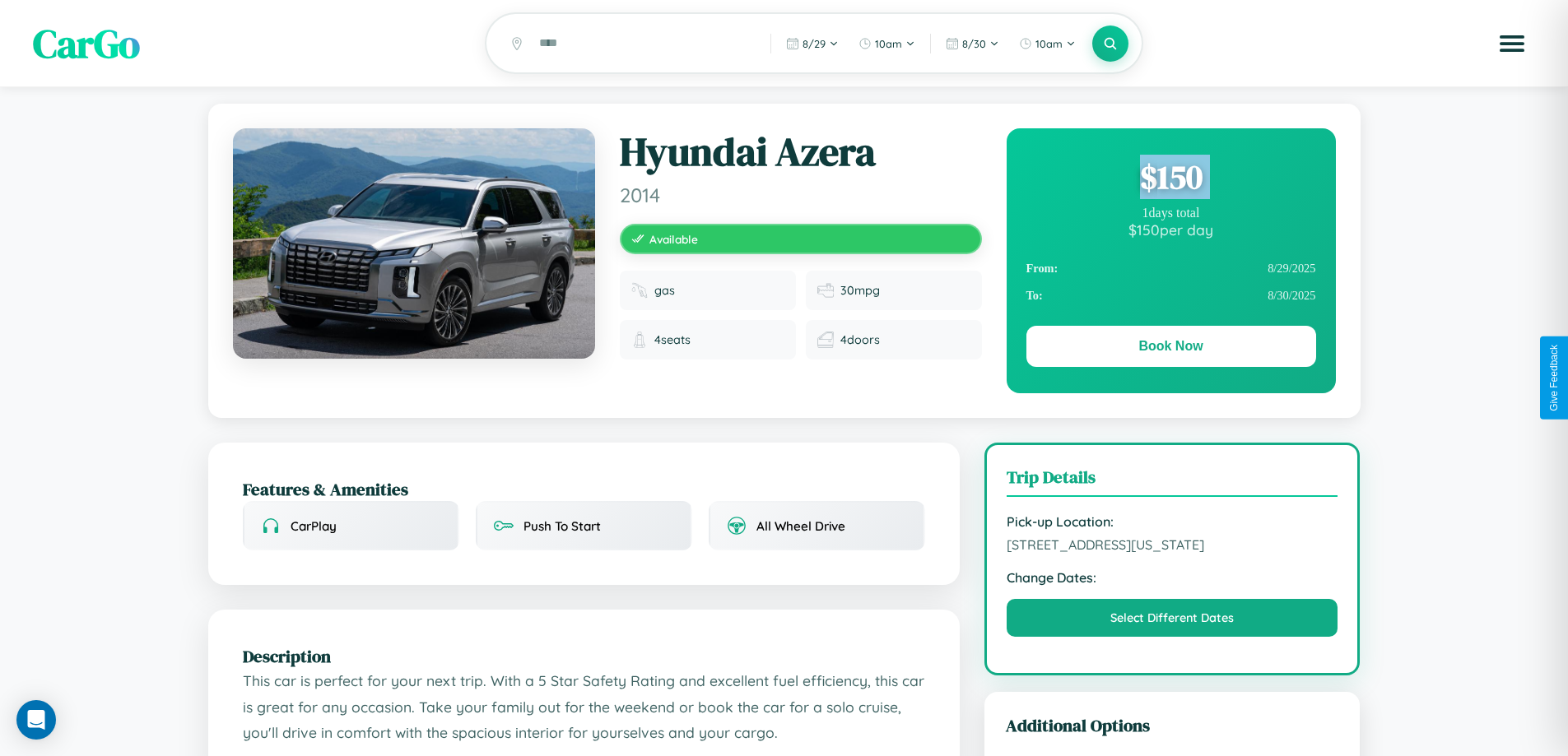
click at [1171, 179] on div "$ 150" at bounding box center [1171, 176] width 290 height 45
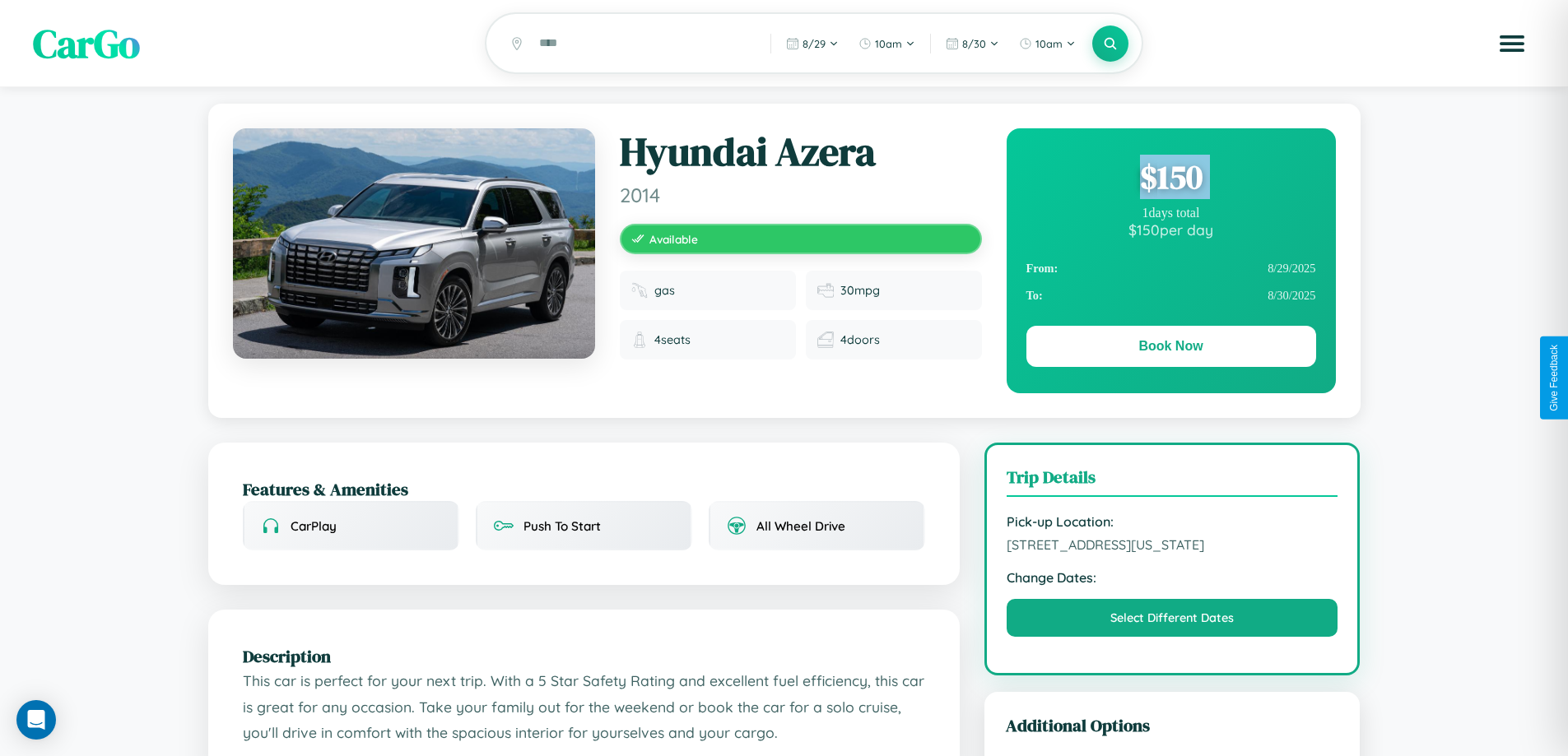
click at [1171, 179] on div "$ 150" at bounding box center [1171, 176] width 290 height 45
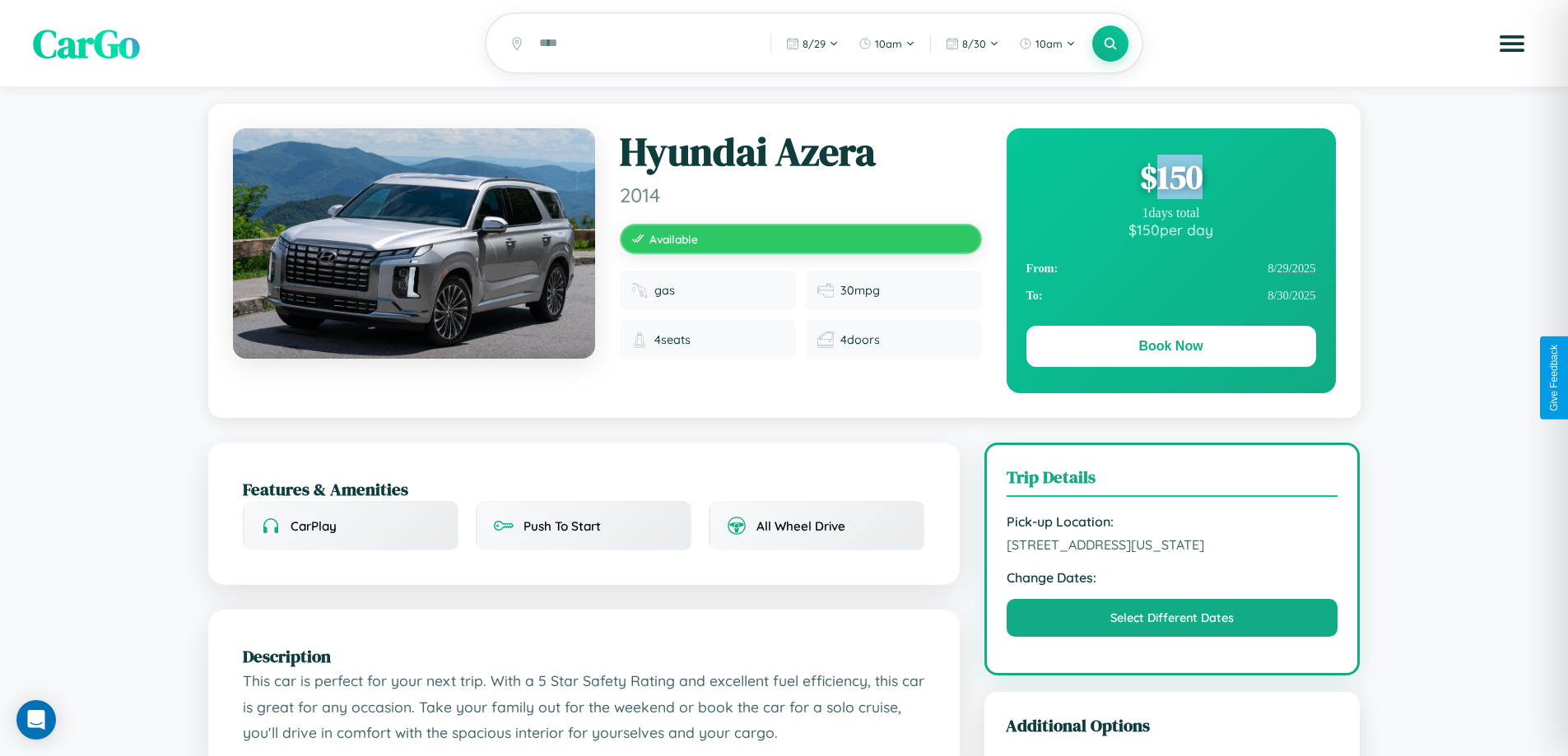
click at [1171, 179] on div "$ 150" at bounding box center [1171, 176] width 290 height 45
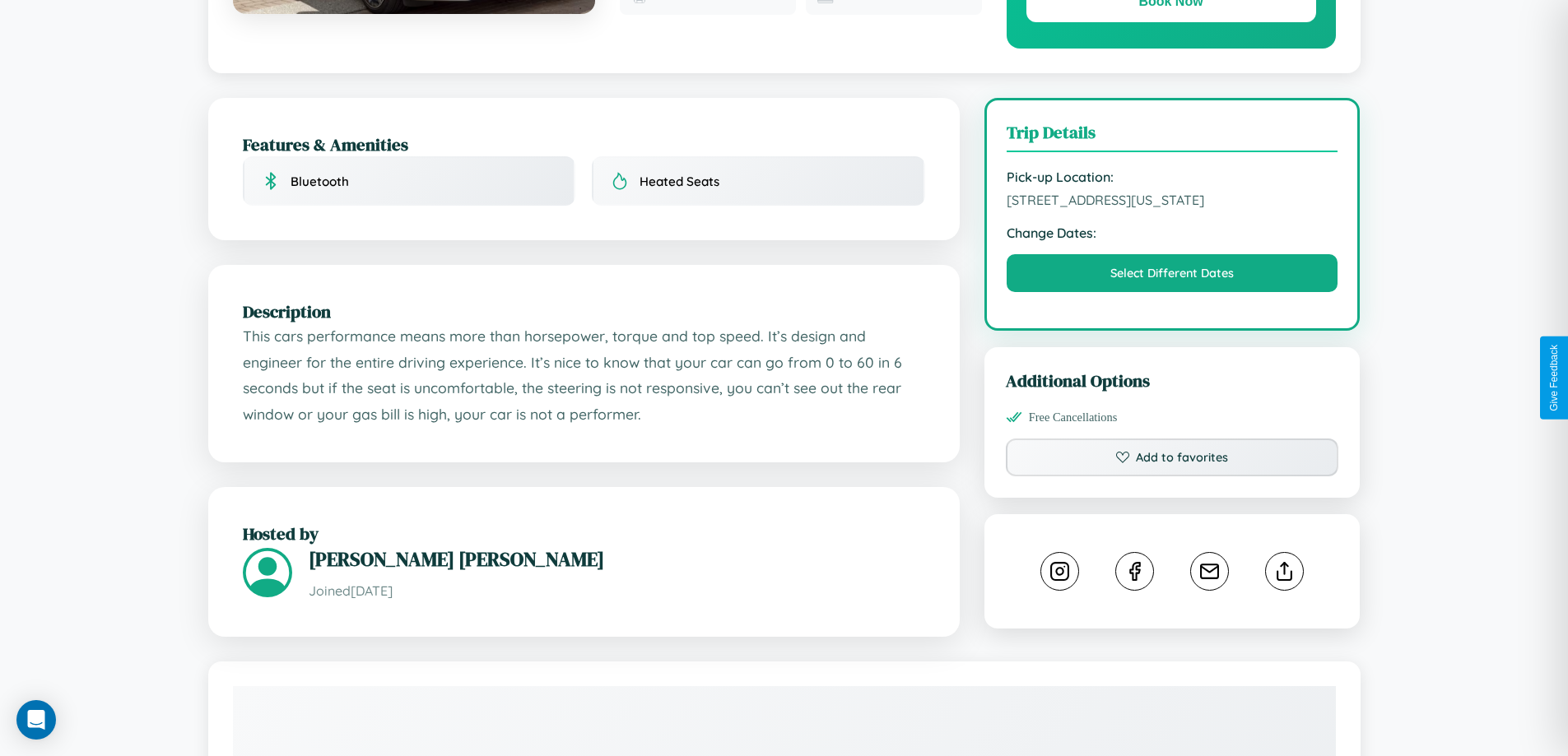
scroll to position [904, 0]
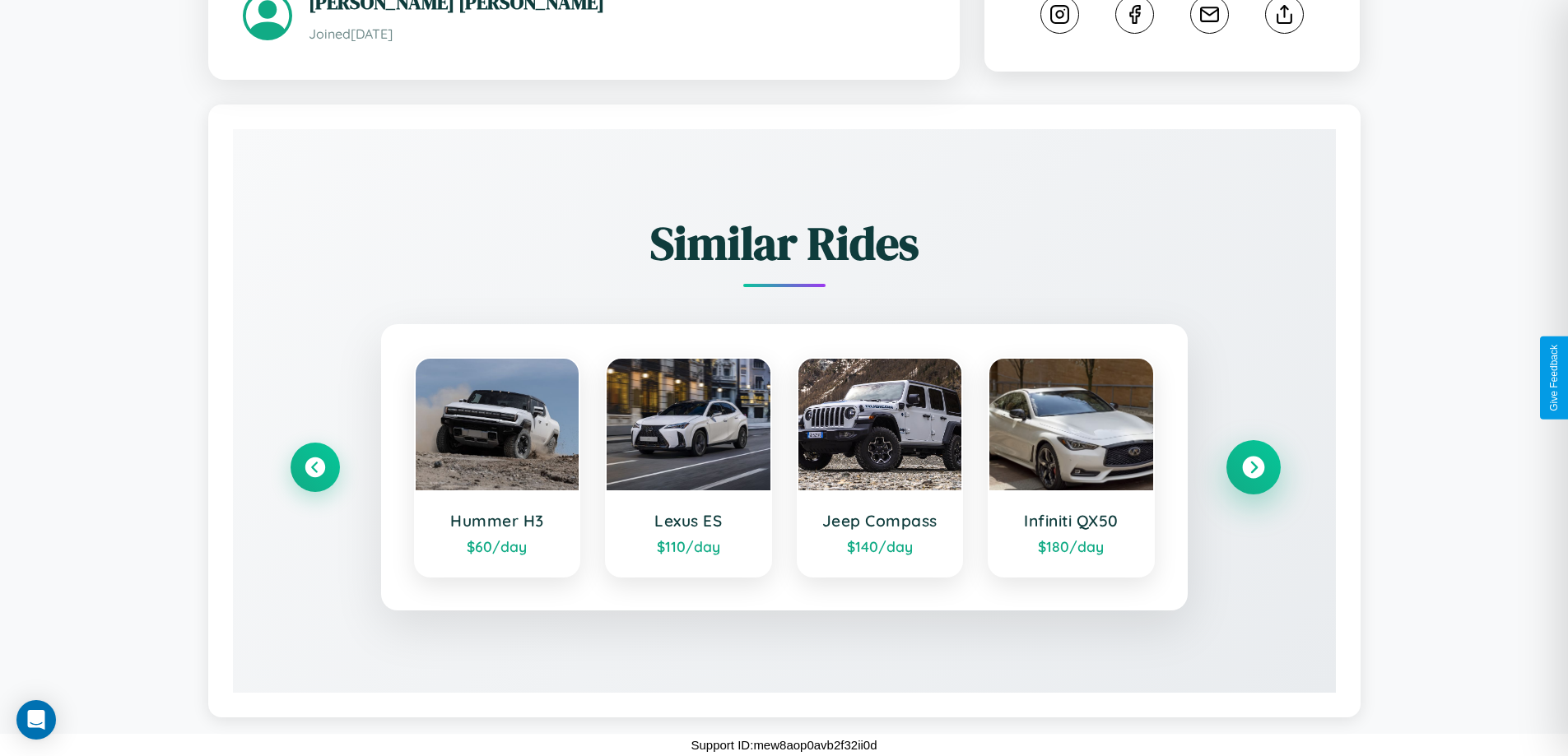
click at [1252, 467] on icon at bounding box center [1253, 467] width 22 height 22
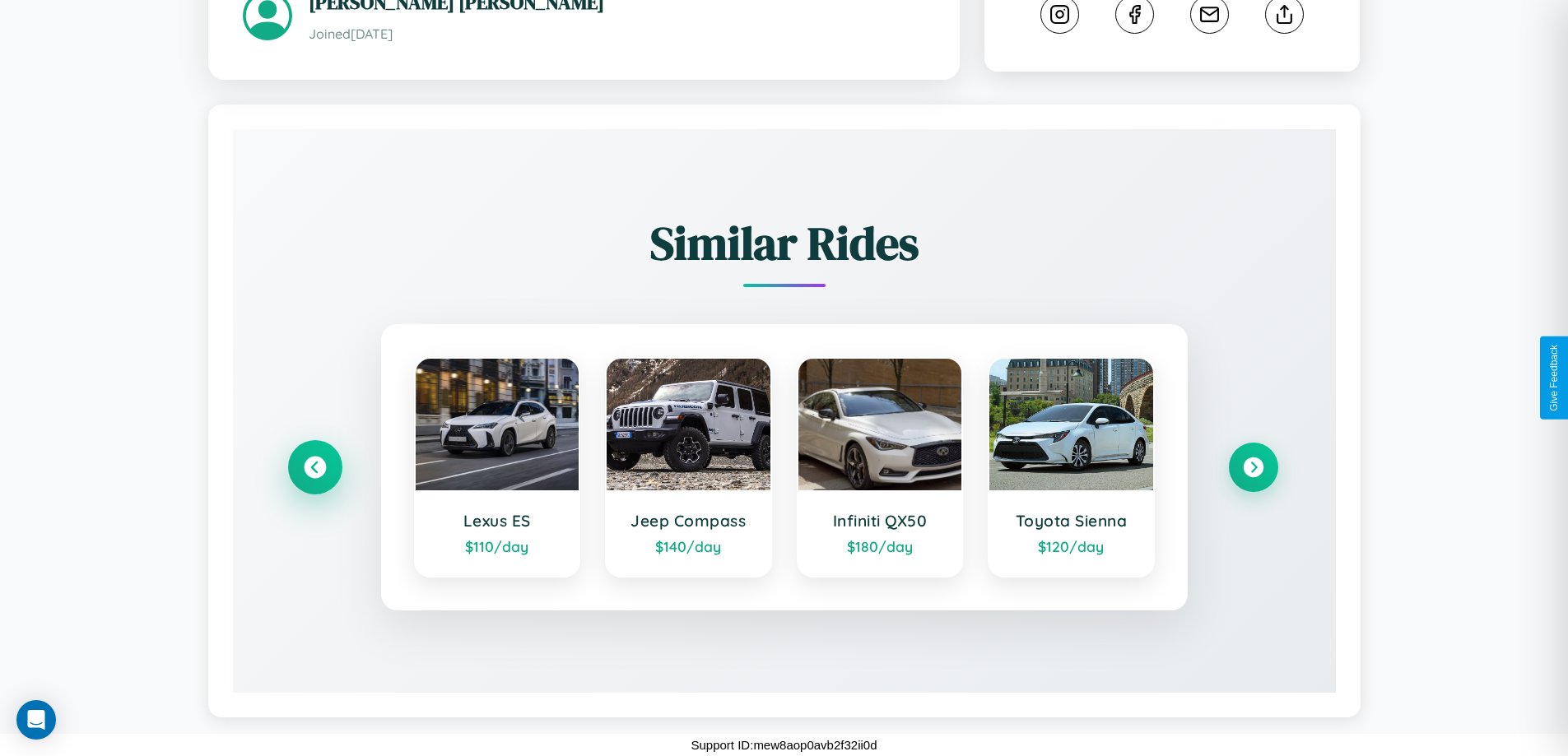
click at [315, 467] on icon at bounding box center [315, 467] width 22 height 22
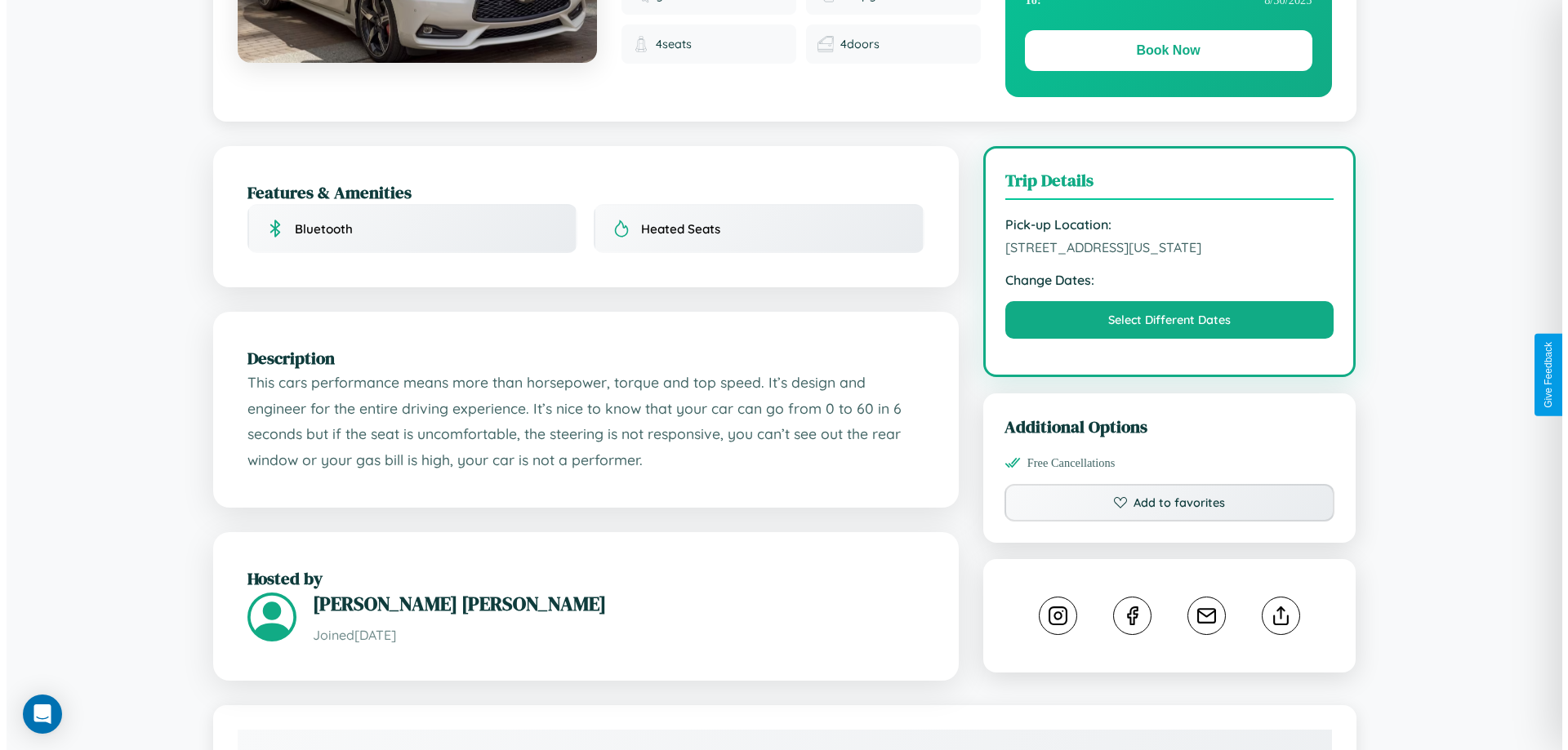
scroll to position [0, 0]
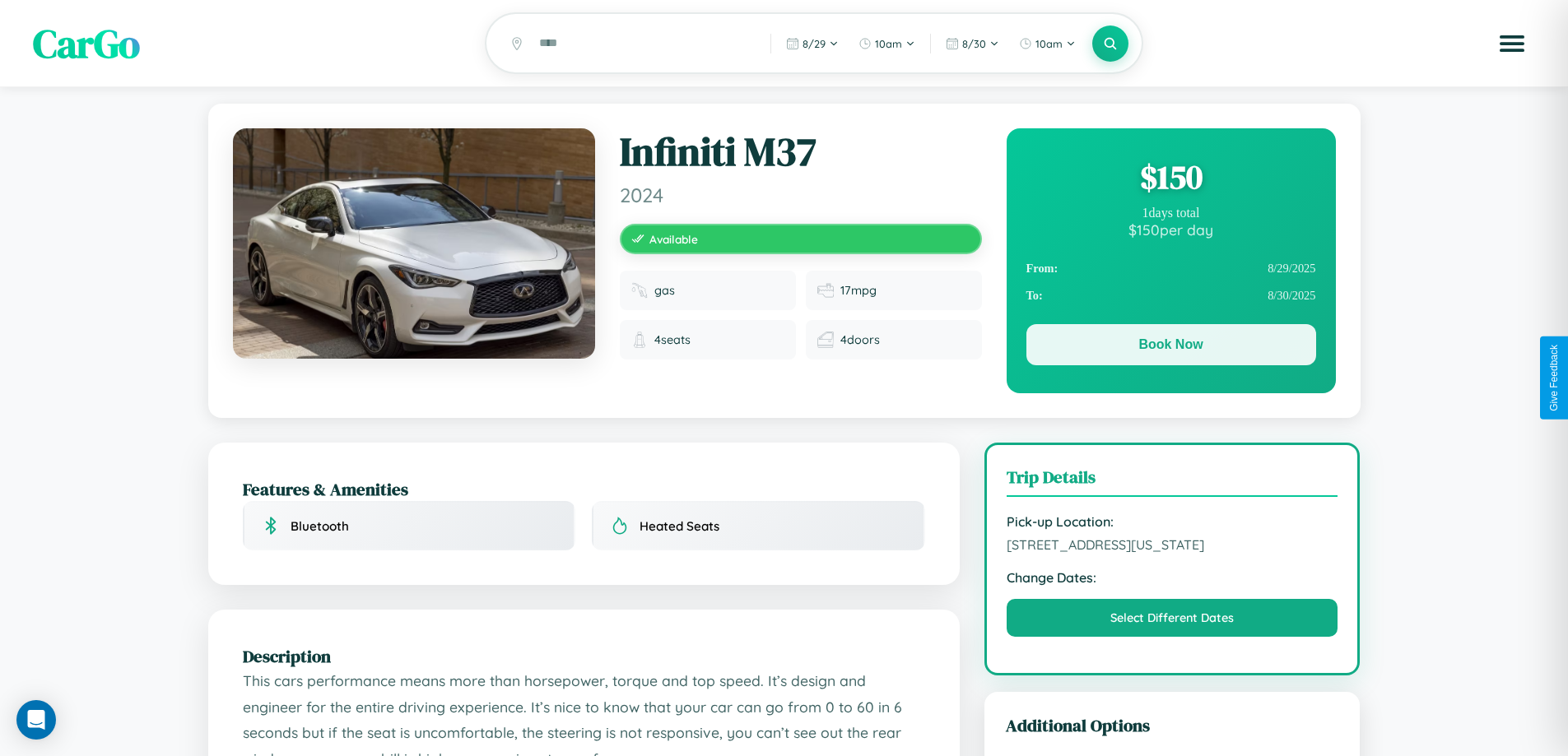
click at [1171, 348] on button "Book Now" at bounding box center [1171, 344] width 290 height 41
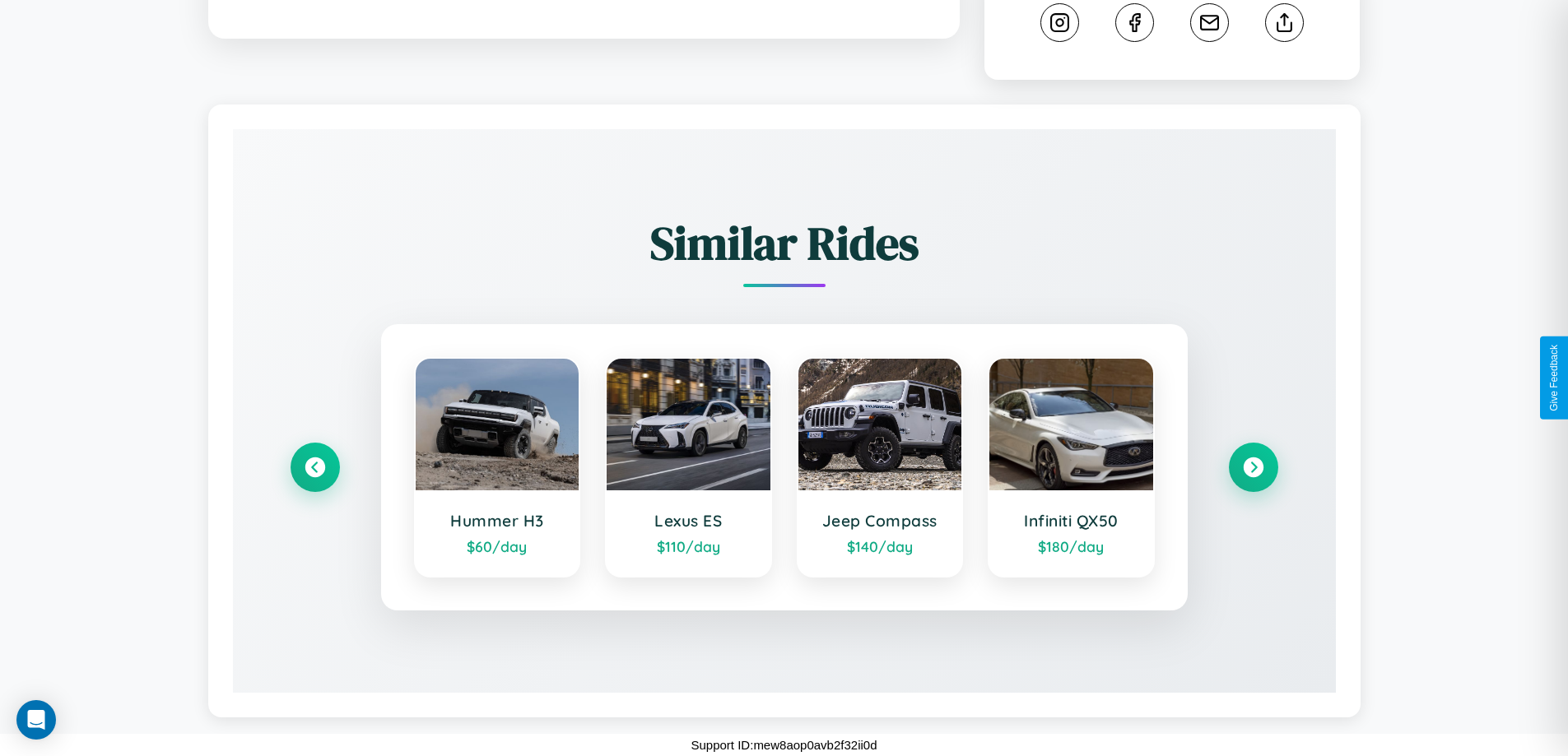
scroll to position [912, 0]
click at [1252, 467] on icon at bounding box center [1253, 467] width 22 height 22
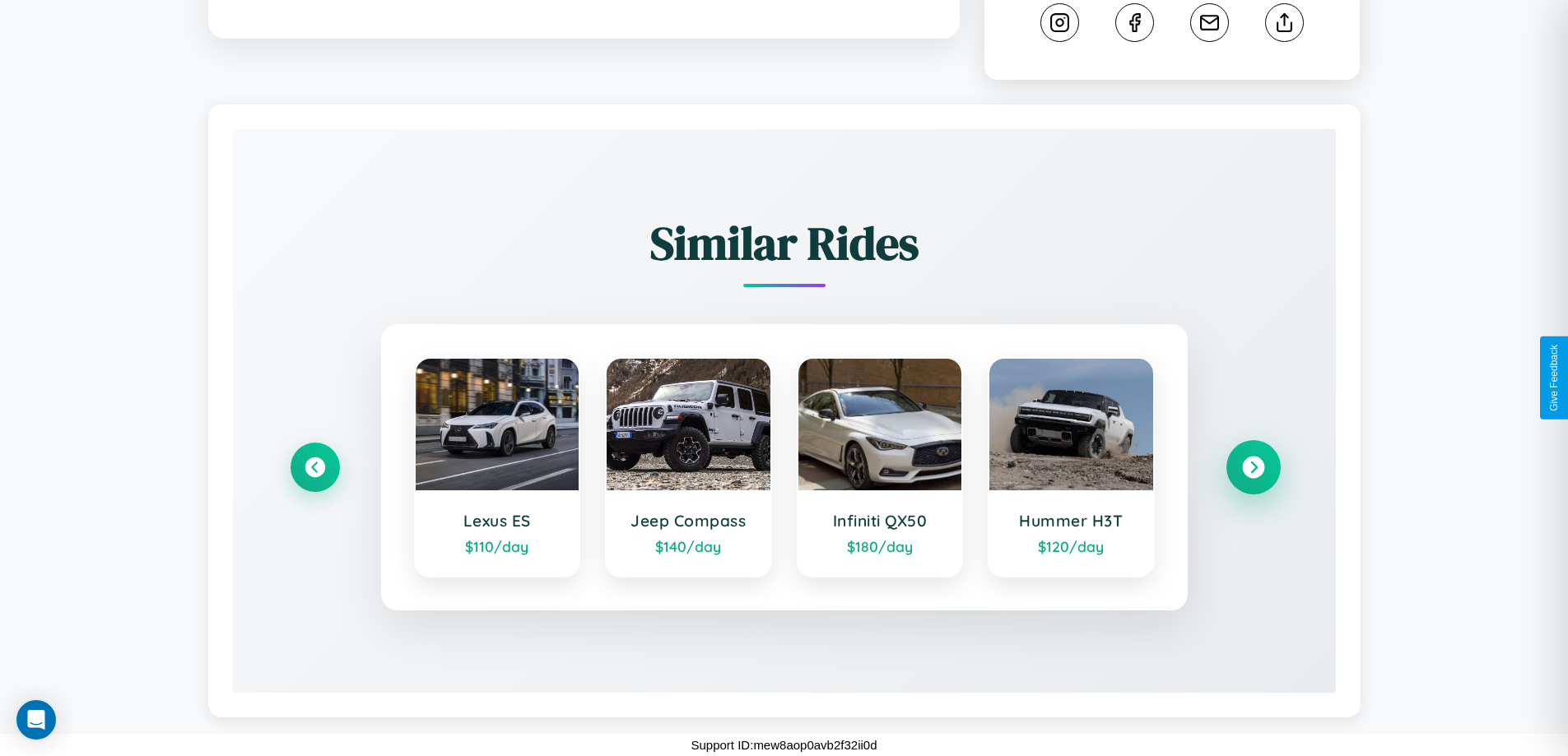
click at [1252, 467] on icon at bounding box center [1253, 467] width 22 height 22
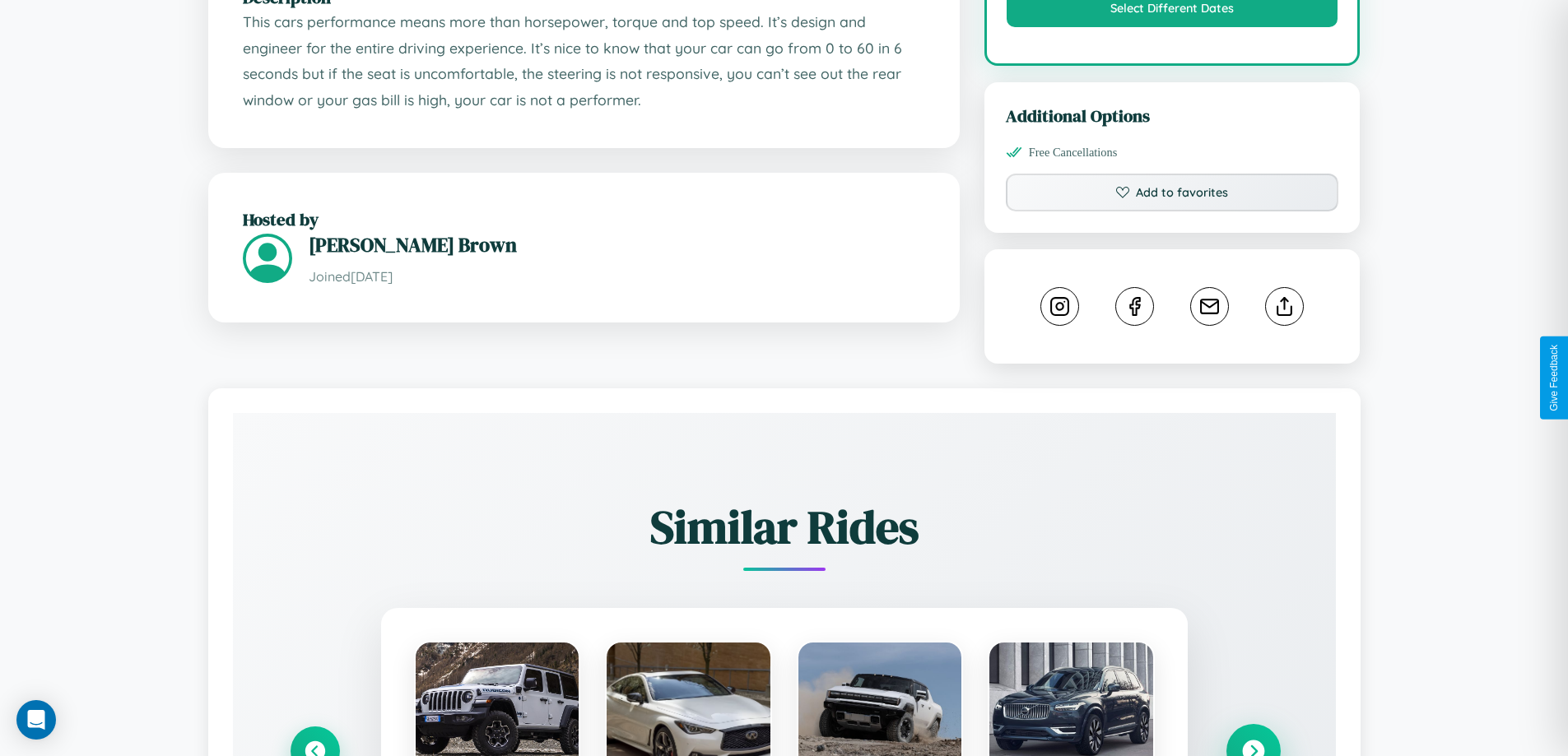
scroll to position [443, 0]
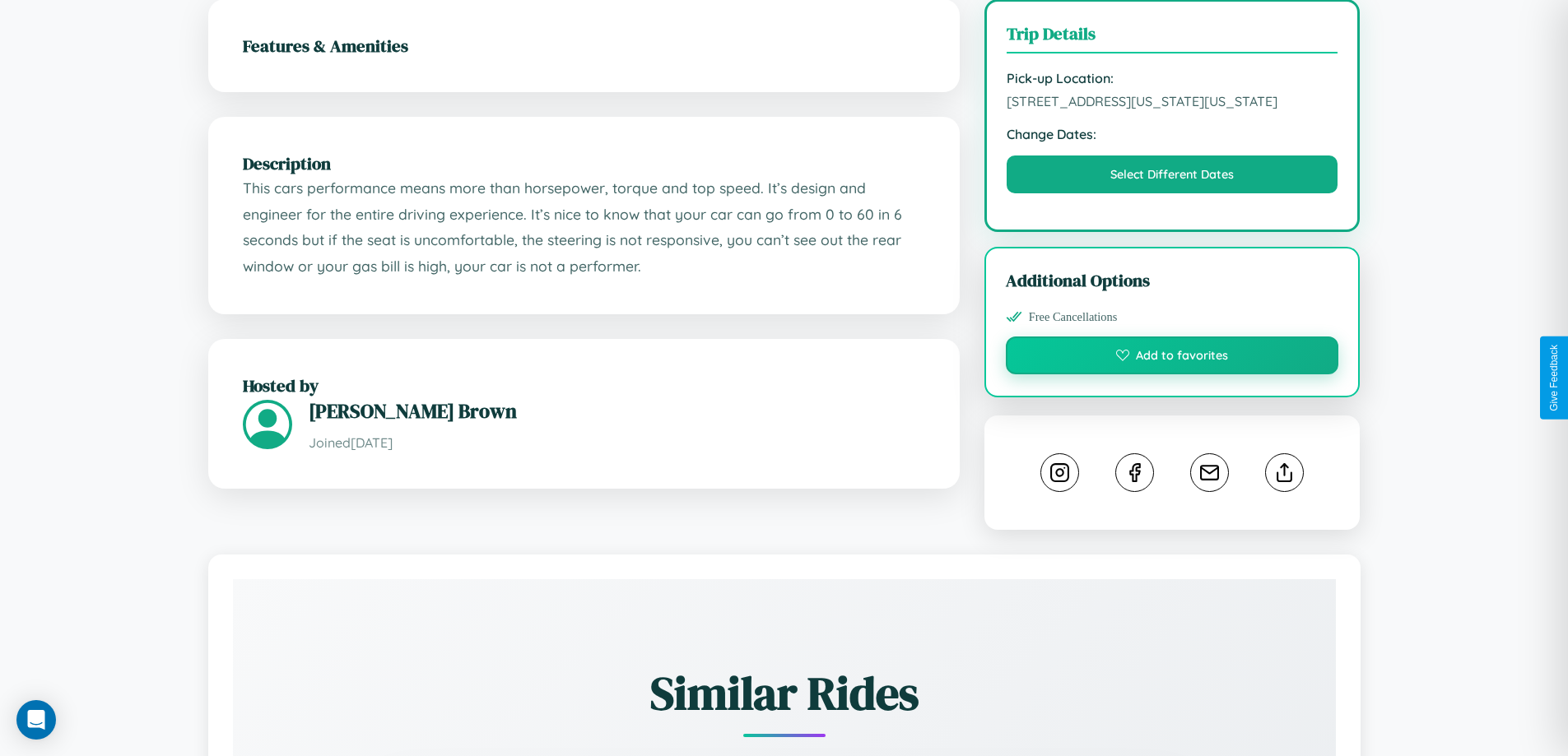
click at [1172, 375] on button "Add to favorites" at bounding box center [1172, 356] width 334 height 38
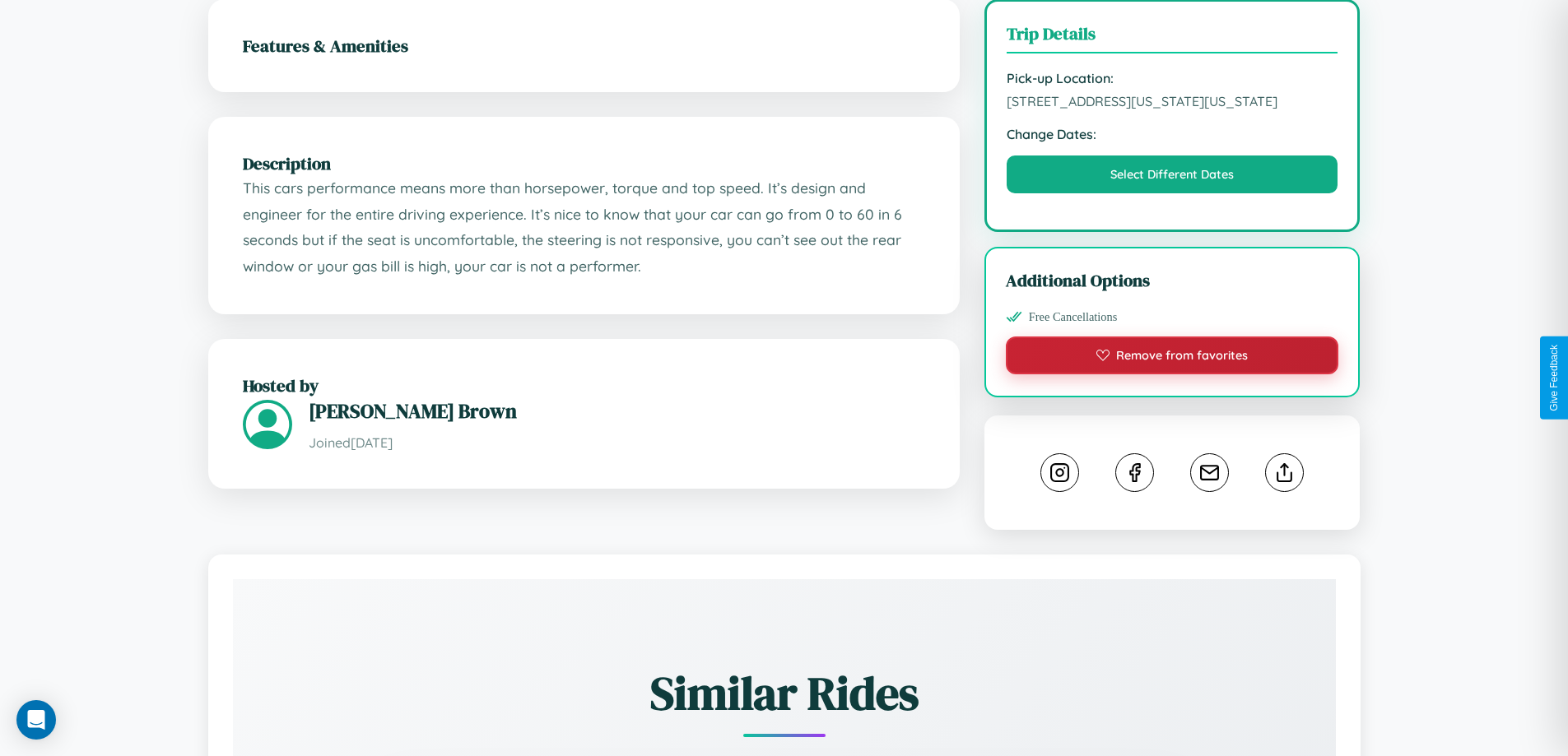
scroll to position [557, 0]
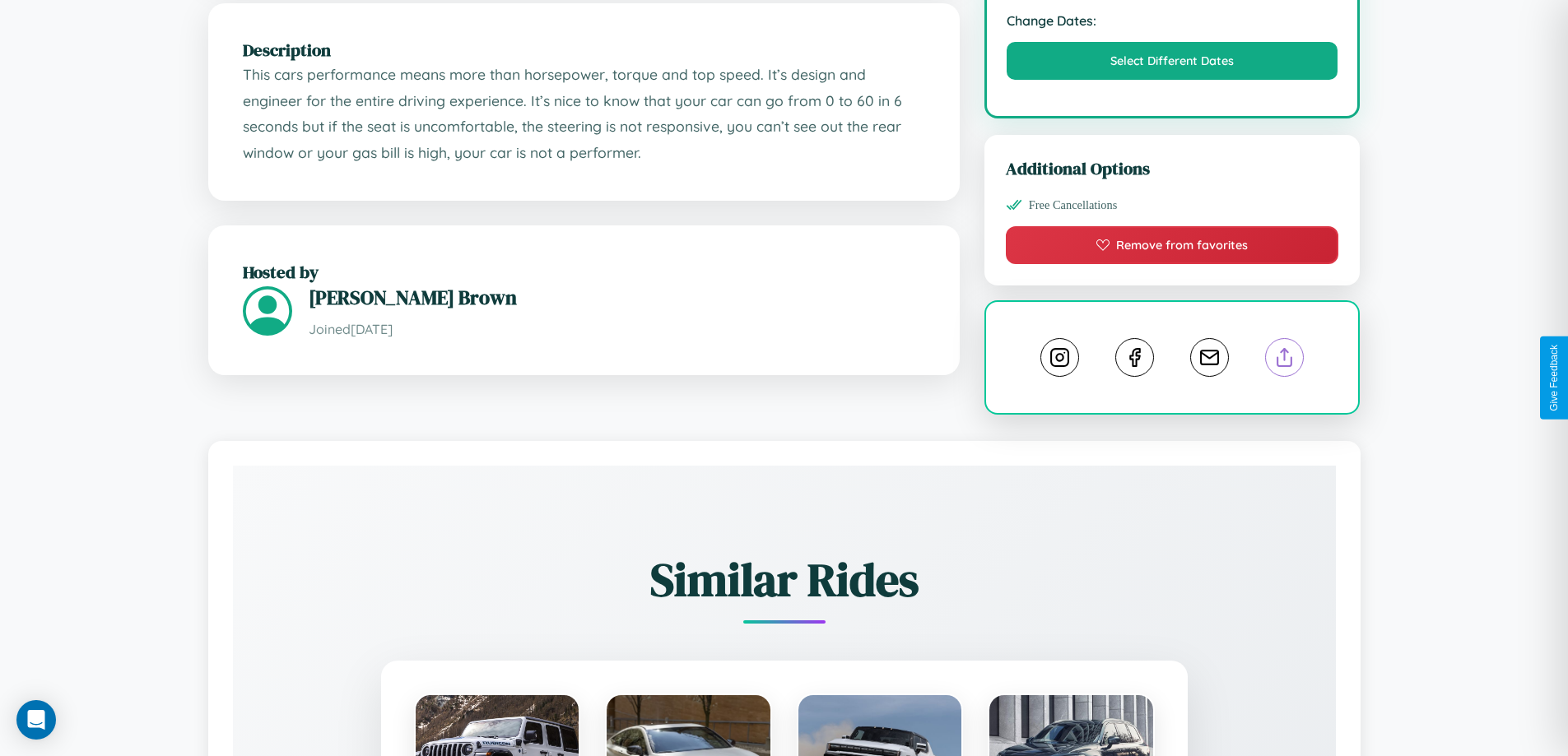
click at [1284, 361] on line at bounding box center [1284, 355] width 0 height 12
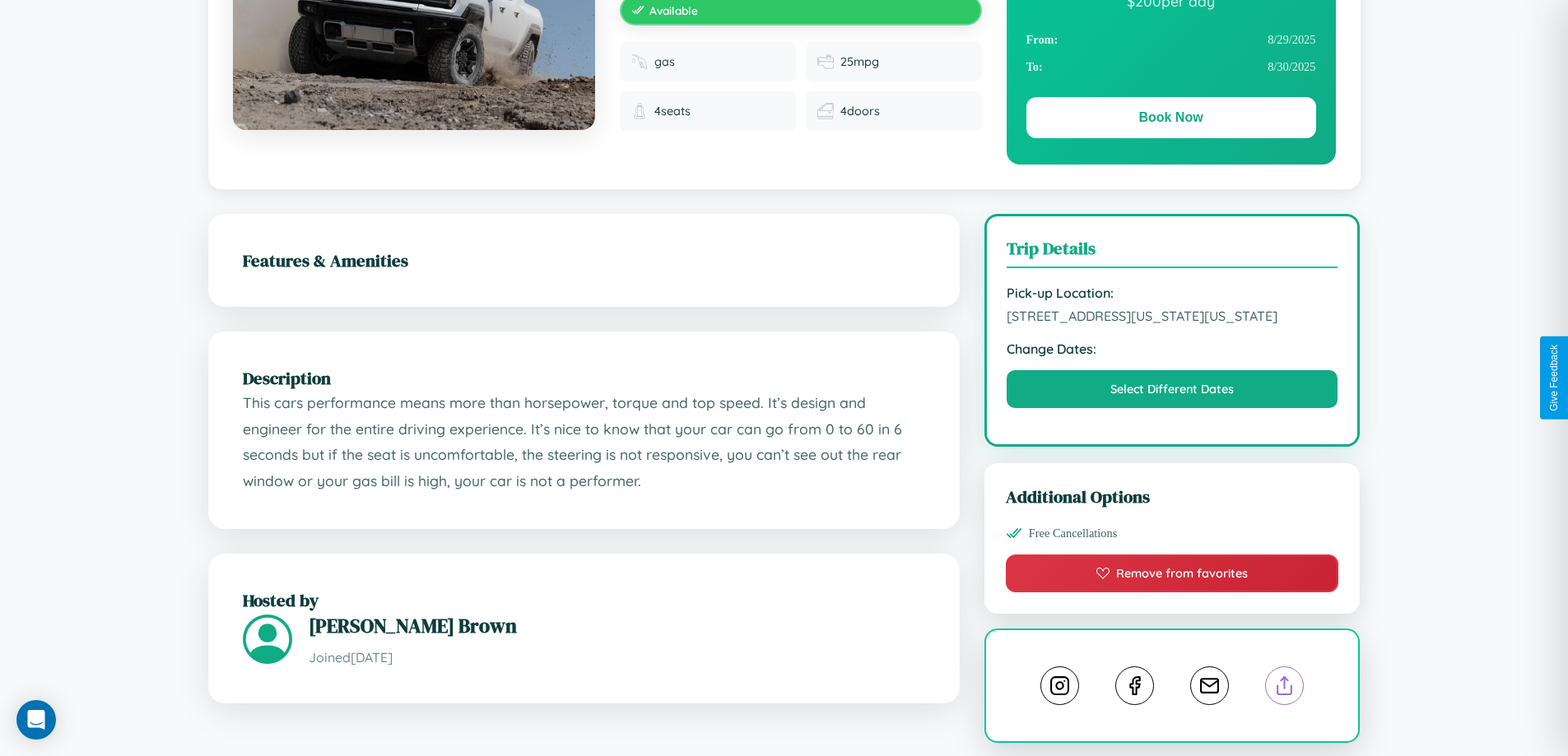
scroll to position [177, 0]
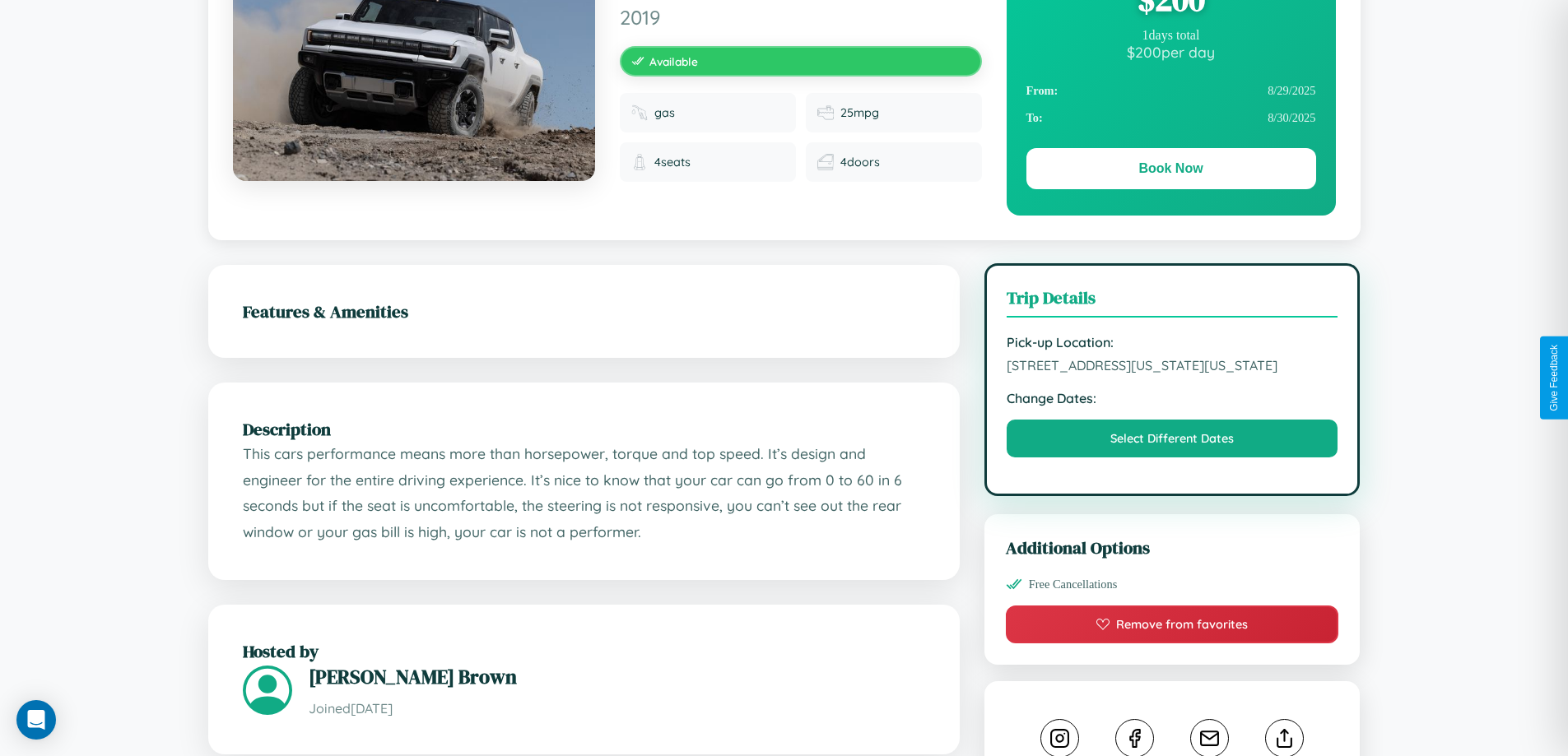
click at [1172, 374] on span "9811 Washington Street Washington DC 67710 United States" at bounding box center [1172, 366] width 332 height 17
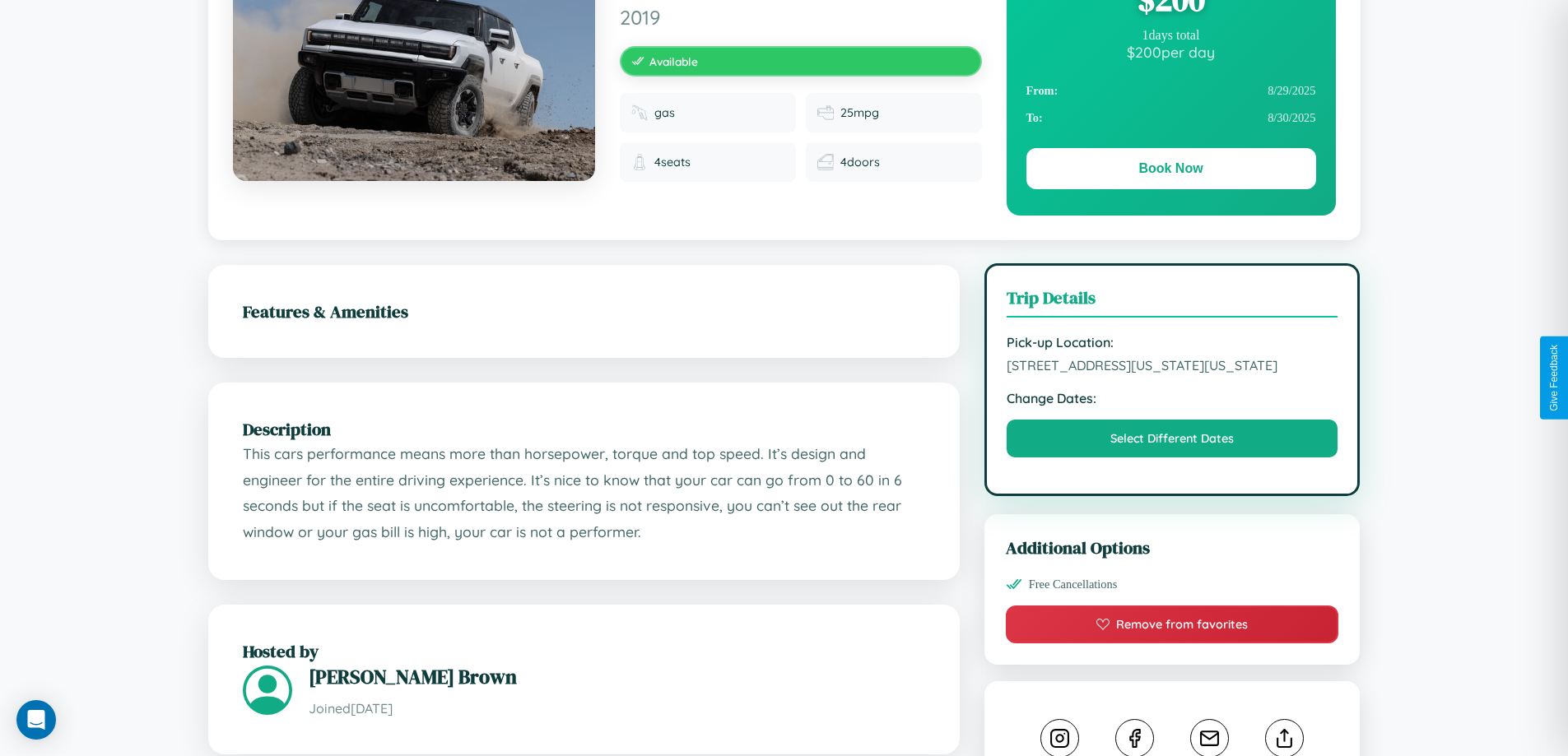
click at [1172, 374] on span "9811 Washington Street Washington DC 67710 United States" at bounding box center [1172, 366] width 332 height 17
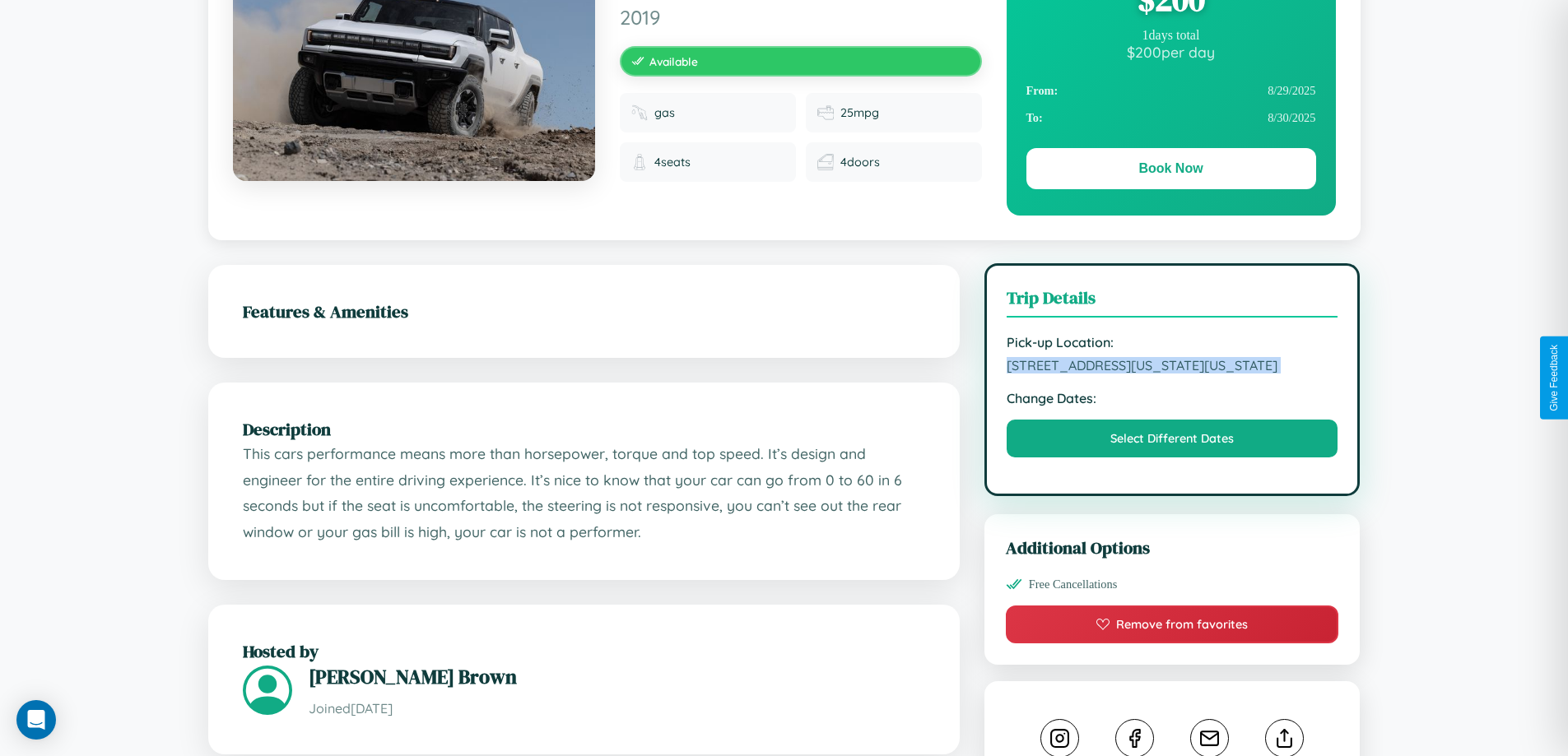
click at [1172, 374] on span "9811 Washington Street Washington DC 67710 United States" at bounding box center [1172, 366] width 332 height 17
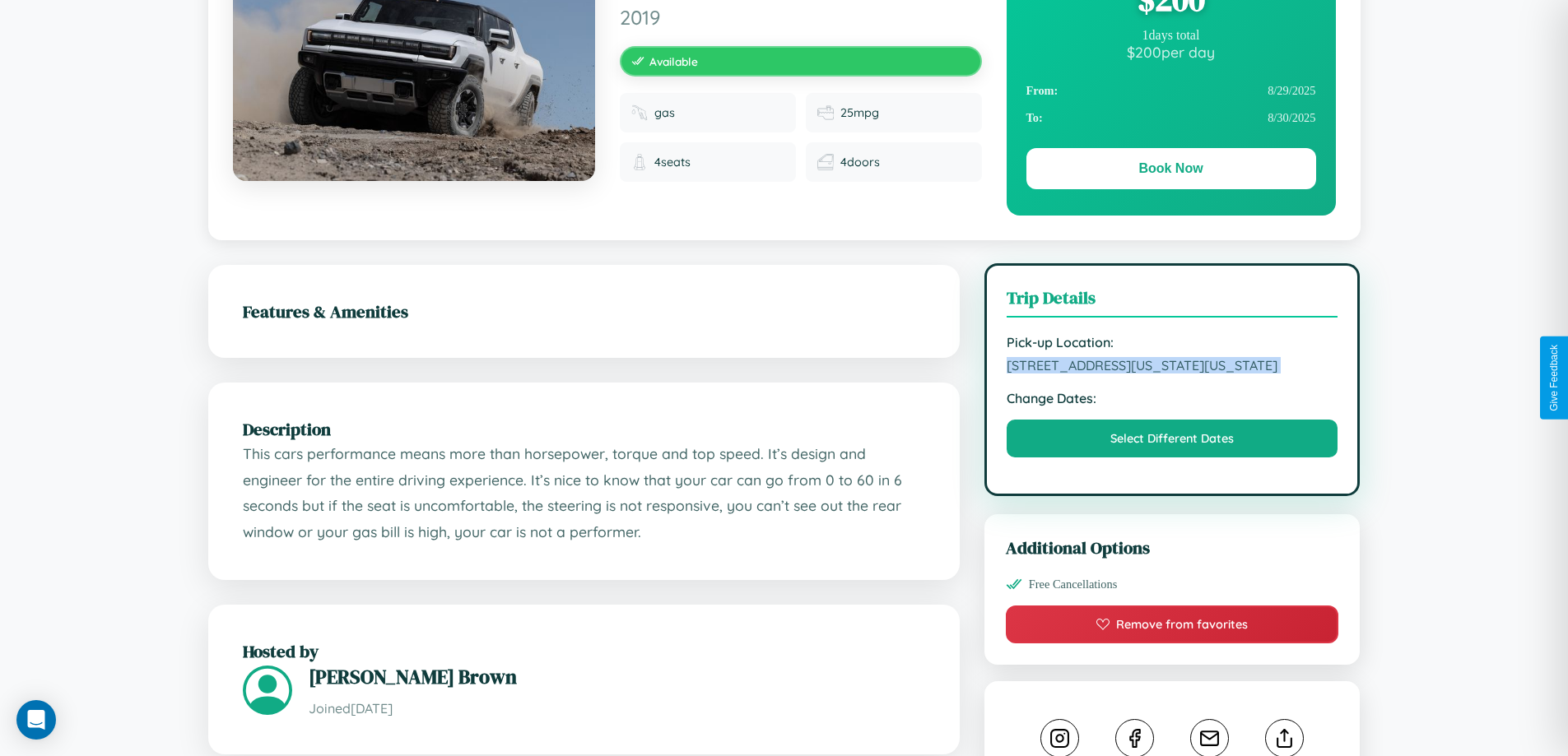
click at [1172, 374] on span "9811 Washington Street Washington DC 67710 United States" at bounding box center [1172, 366] width 332 height 17
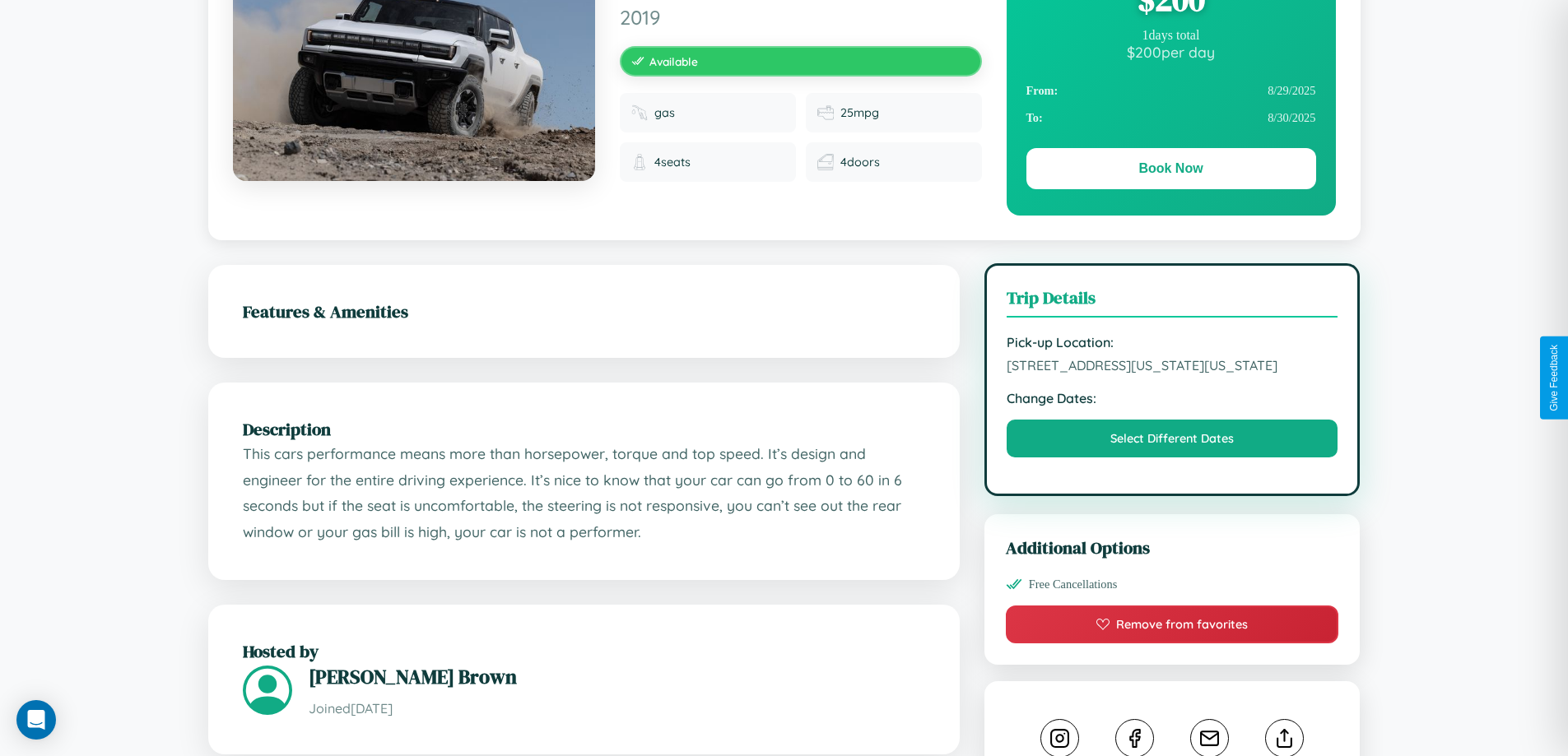
click at [1172, 374] on span "9811 Washington Street Washington DC 67710 United States" at bounding box center [1172, 366] width 332 height 17
